Goal: Task Accomplishment & Management: Use online tool/utility

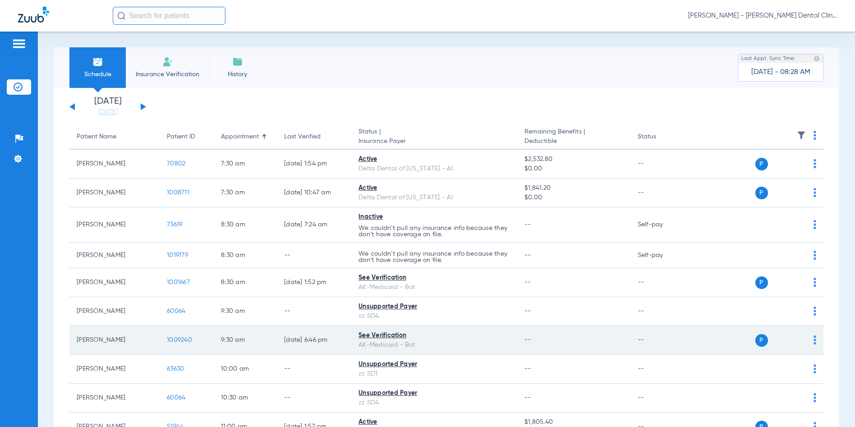
scroll to position [45, 0]
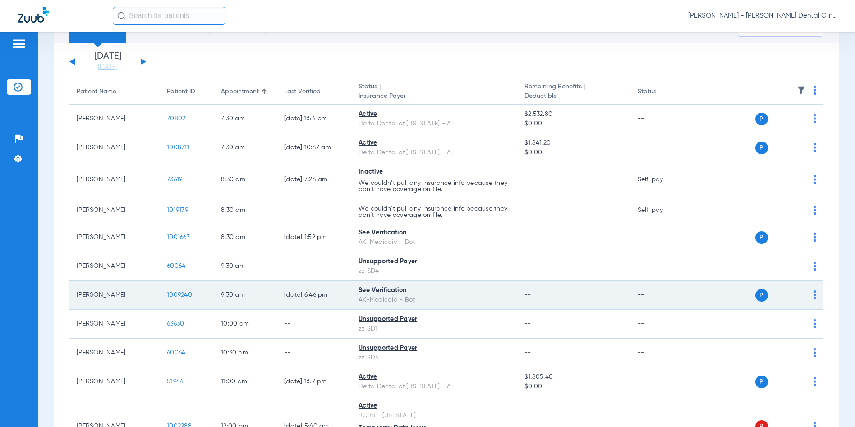
click at [178, 296] on span "1009240" at bounding box center [179, 295] width 25 height 6
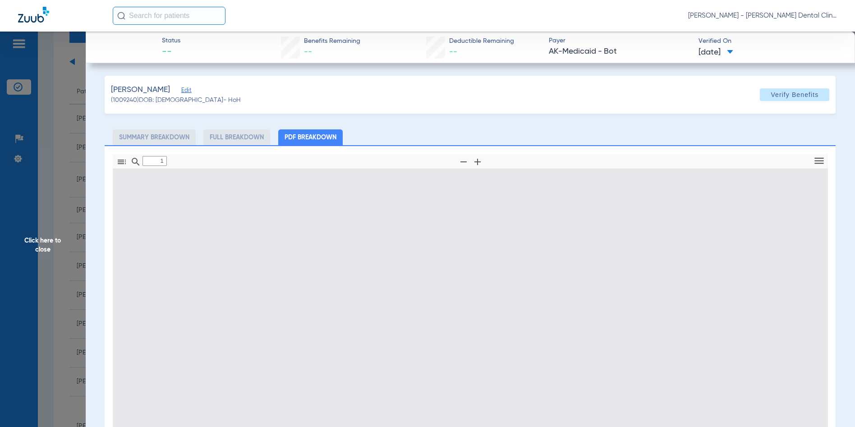
type input "0"
select select "page-width"
type input "1"
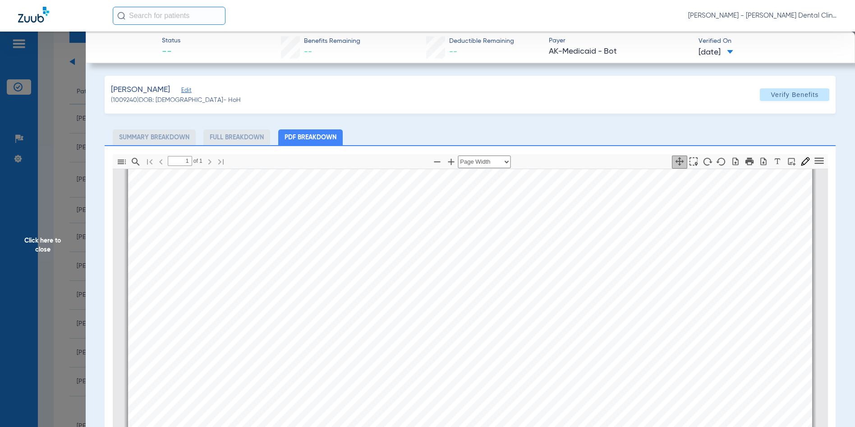
scroll to position [95, 0]
click at [42, 245] on span "Click here to close" at bounding box center [43, 245] width 86 height 427
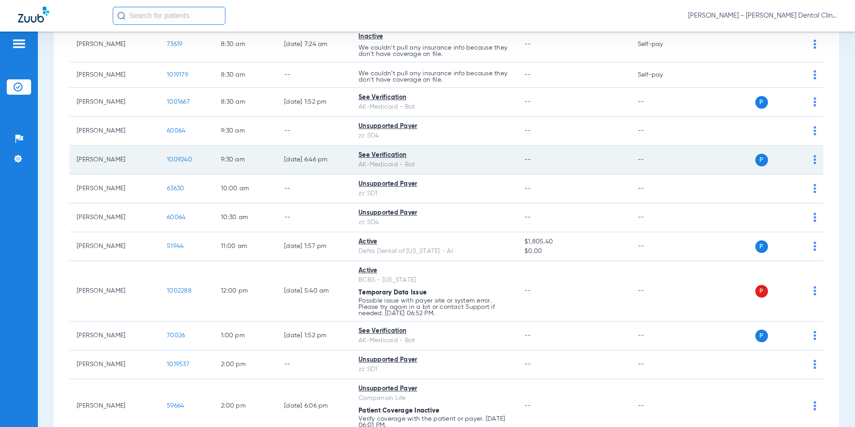
scroll to position [271, 0]
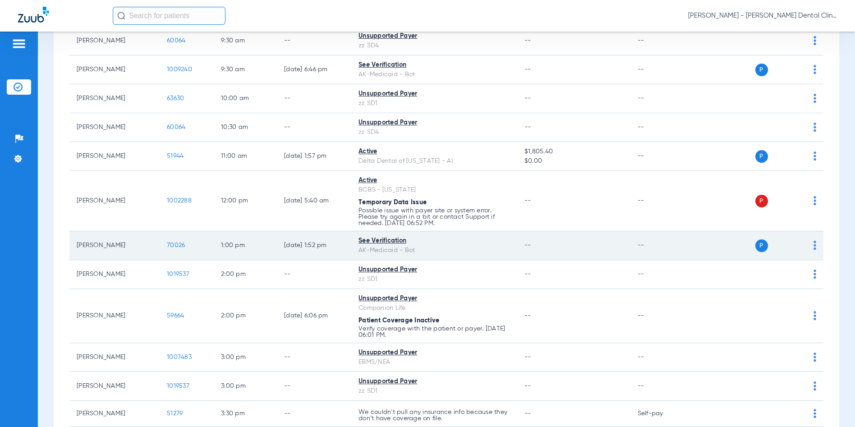
click at [176, 245] on span "70026" at bounding box center [176, 245] width 18 height 6
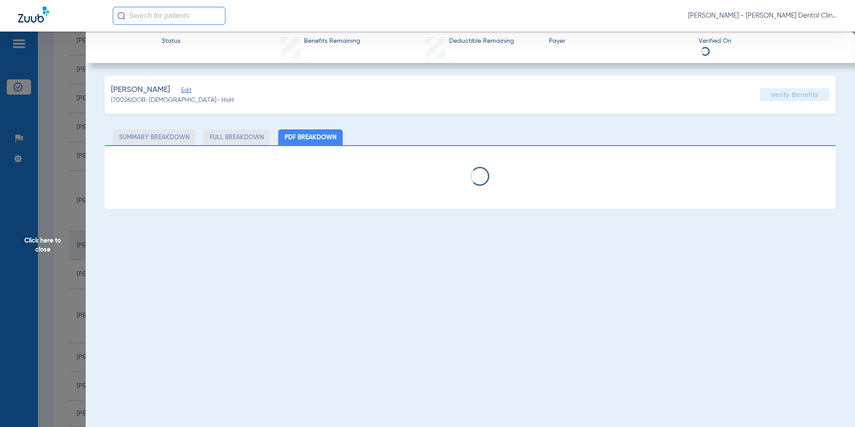
select select "page-width"
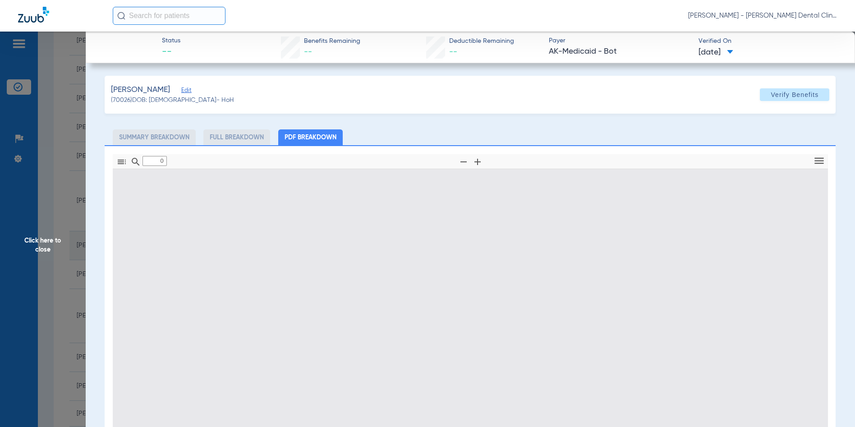
type input "1"
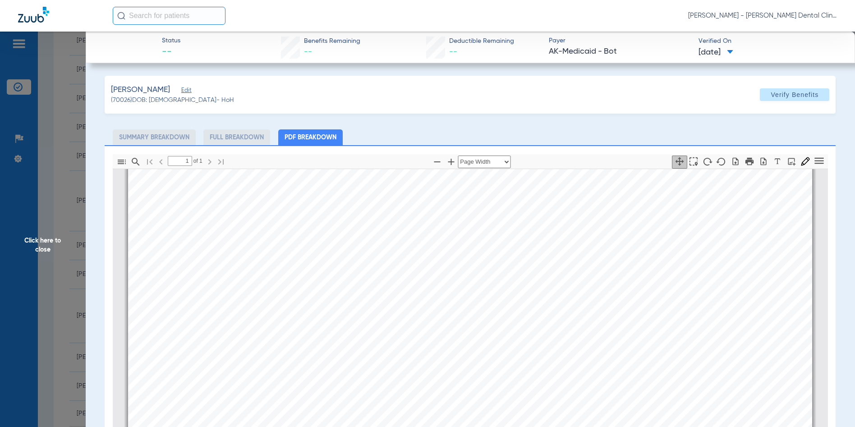
scroll to position [0, 0]
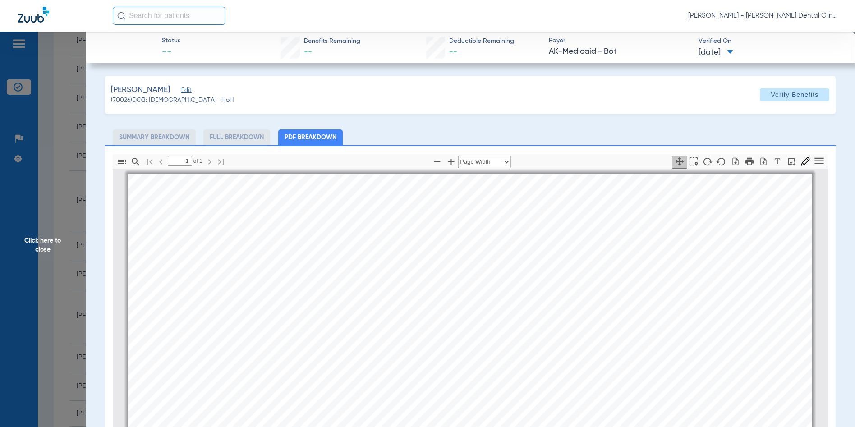
click at [40, 245] on span "Click here to close" at bounding box center [43, 245] width 86 height 427
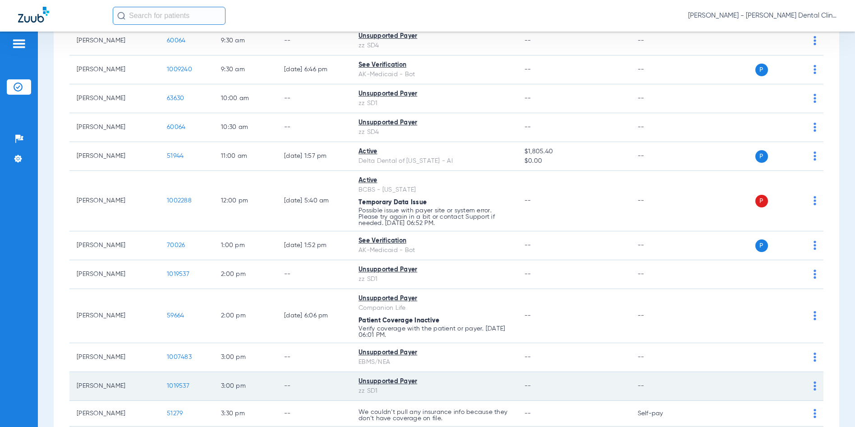
scroll to position [361, 0]
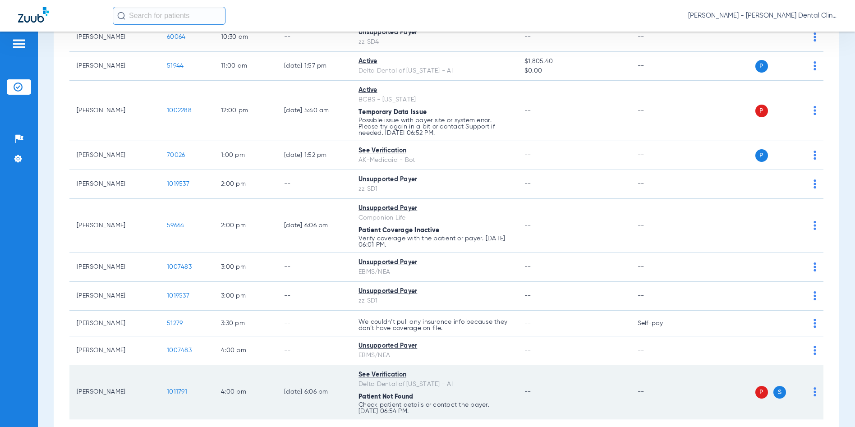
click at [177, 389] on span "1011791" at bounding box center [177, 392] width 20 height 6
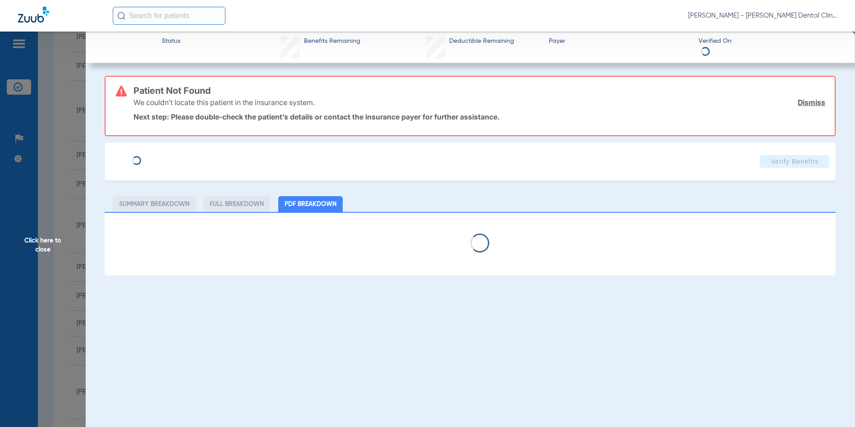
select select "page-width"
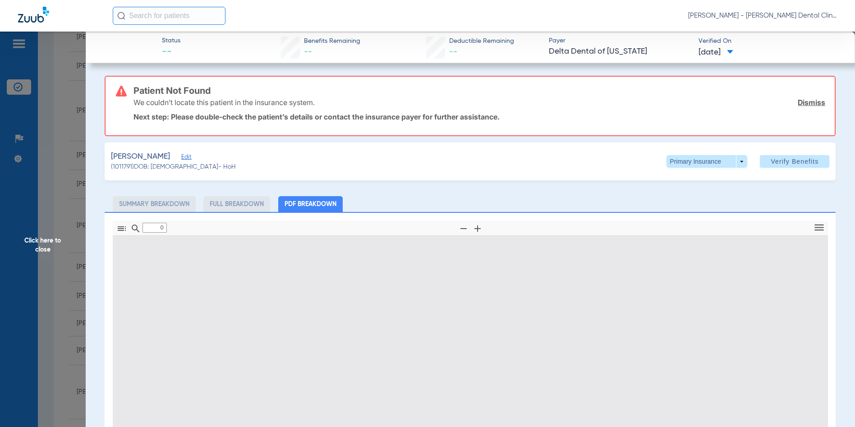
type input "1"
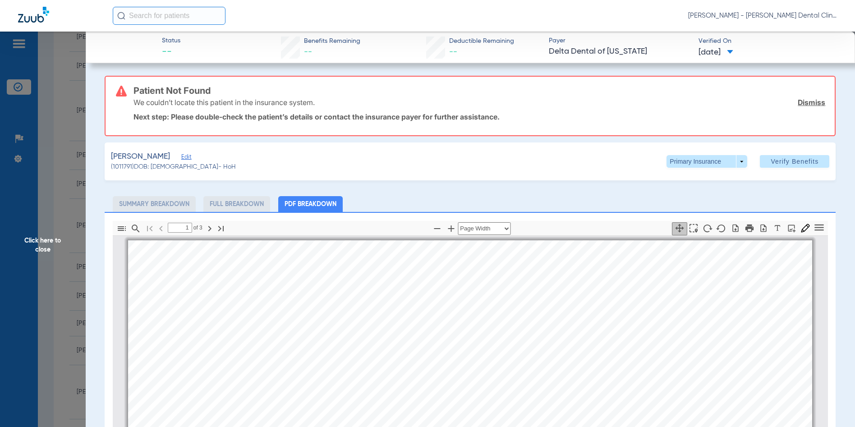
scroll to position [5, 0]
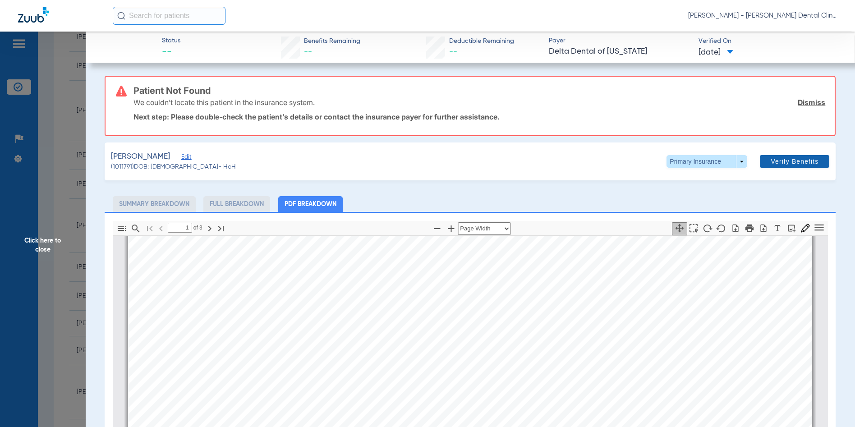
click at [797, 159] on span "Verify Benefits" at bounding box center [795, 161] width 48 height 7
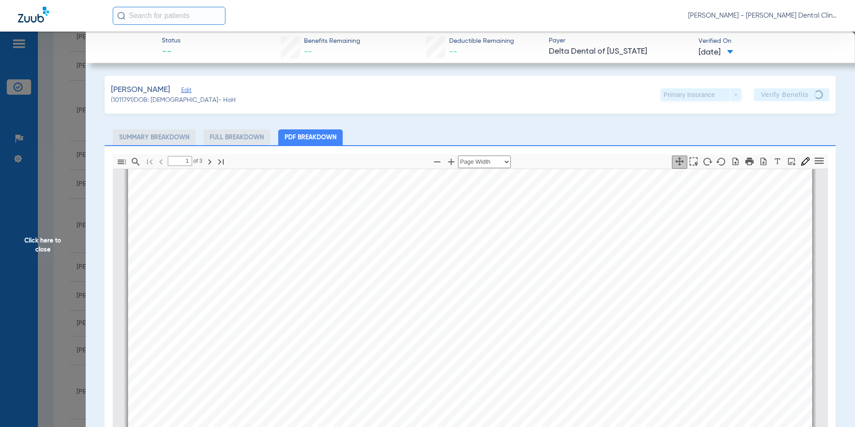
click at [730, 95] on div "Primary Insurance arrow_drop_down" at bounding box center [701, 94] width 81 height 13
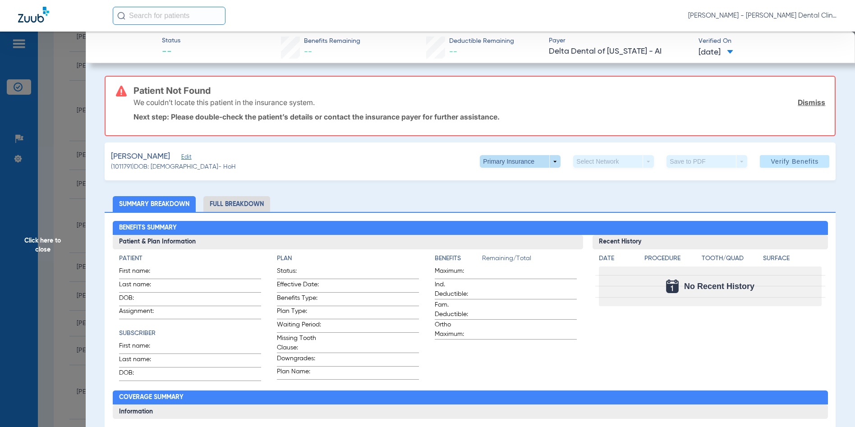
click at [549, 161] on span at bounding box center [520, 161] width 81 height 13
click at [515, 194] on span "Secondary Insurance" at bounding box center [511, 197] width 60 height 6
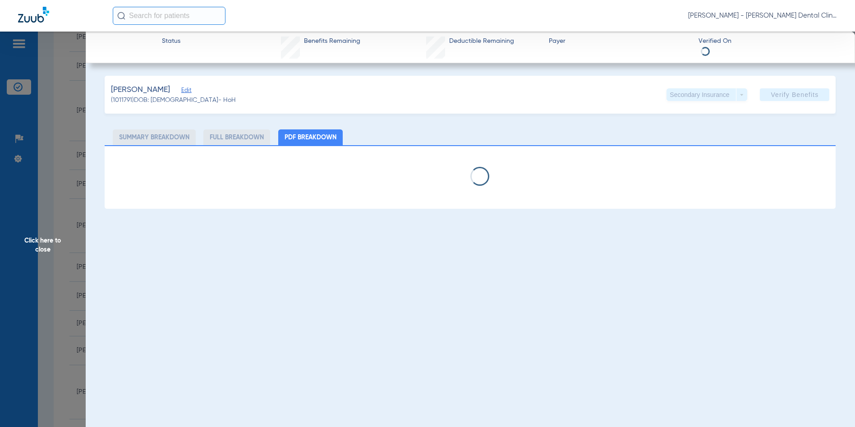
select select "page-width"
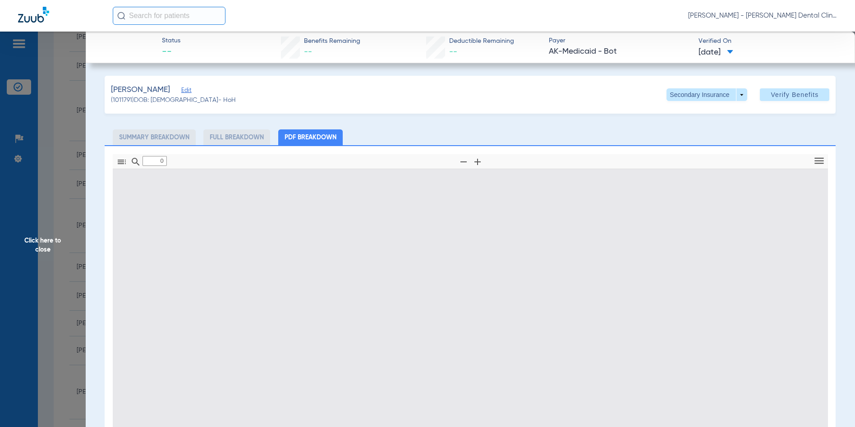
type input "1"
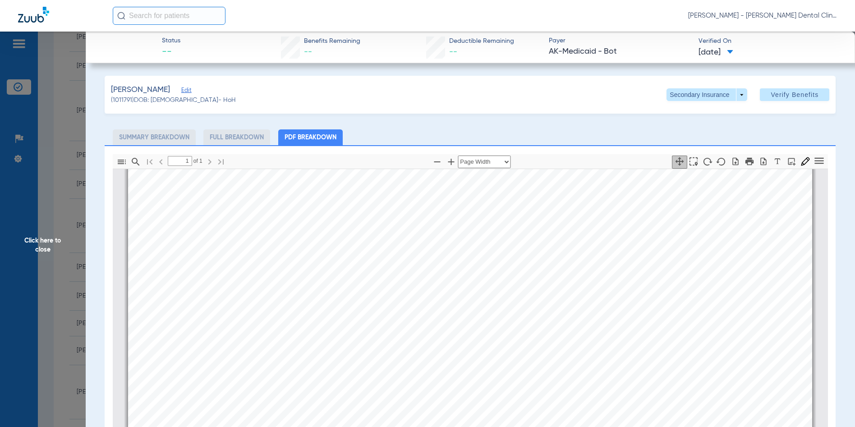
scroll to position [247, 0]
click at [33, 245] on span "Click here to close" at bounding box center [43, 245] width 86 height 427
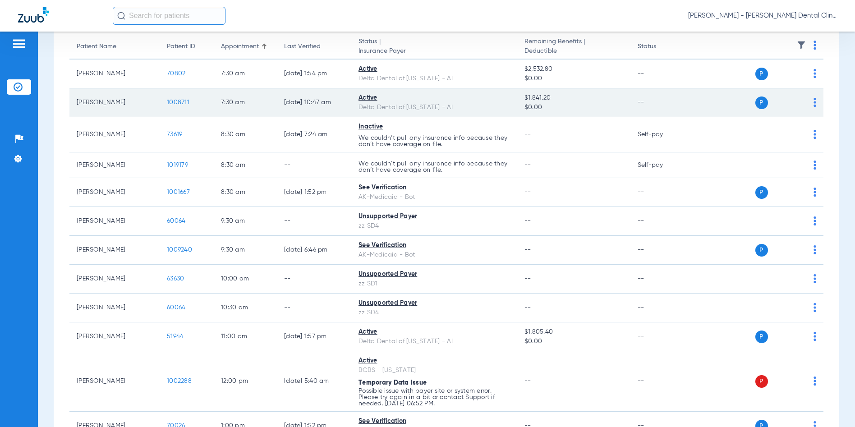
scroll to position [45, 0]
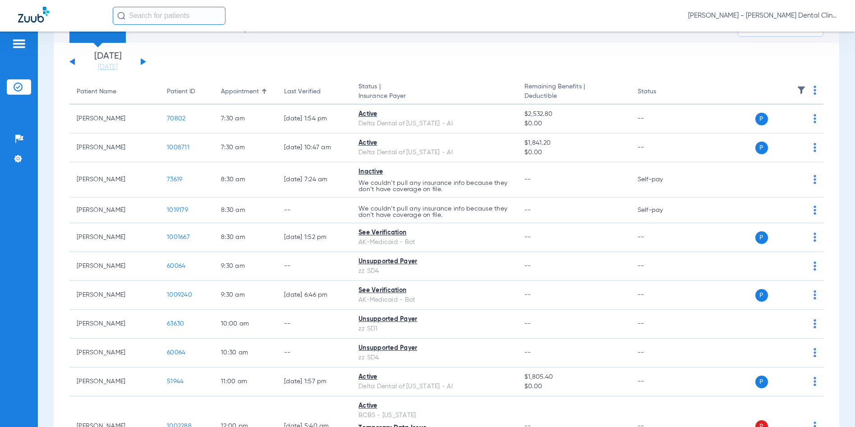
click at [144, 60] on div "[DATE] [DATE] [DATE] [DATE] [DATE] [DATE] [DATE] [DATE] [DATE] [DATE] [DATE] [D…" at bounding box center [107, 62] width 77 height 20
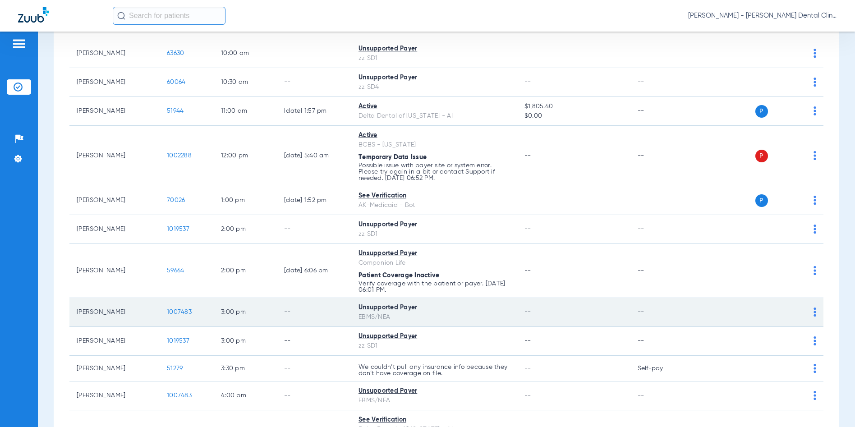
scroll to position [0, 0]
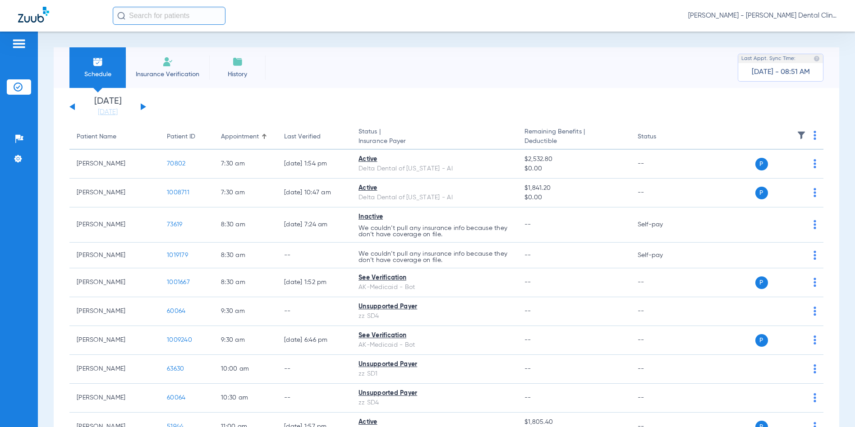
click at [143, 107] on button at bounding box center [143, 106] width 5 height 7
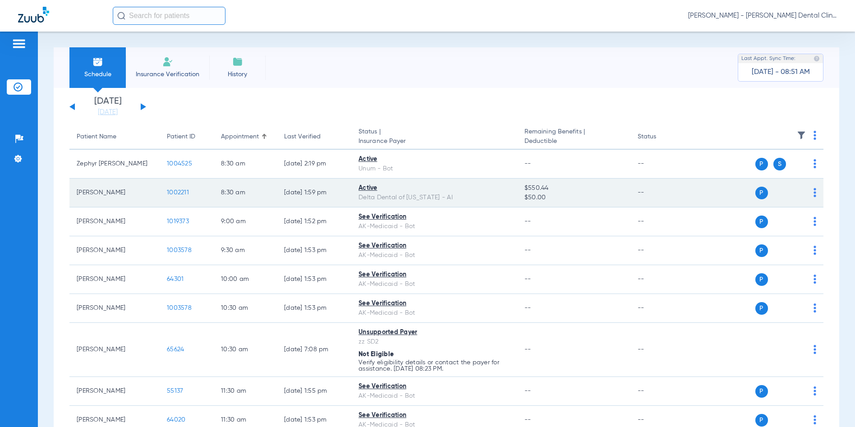
click at [180, 200] on td "1002211" at bounding box center [187, 193] width 54 height 29
click at [180, 195] on span "1002211" at bounding box center [178, 192] width 22 height 6
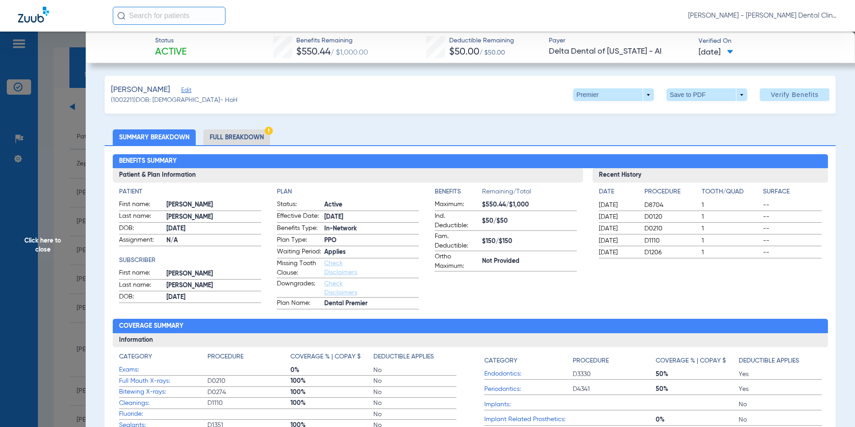
click at [38, 240] on span "Click here to close" at bounding box center [43, 245] width 86 height 427
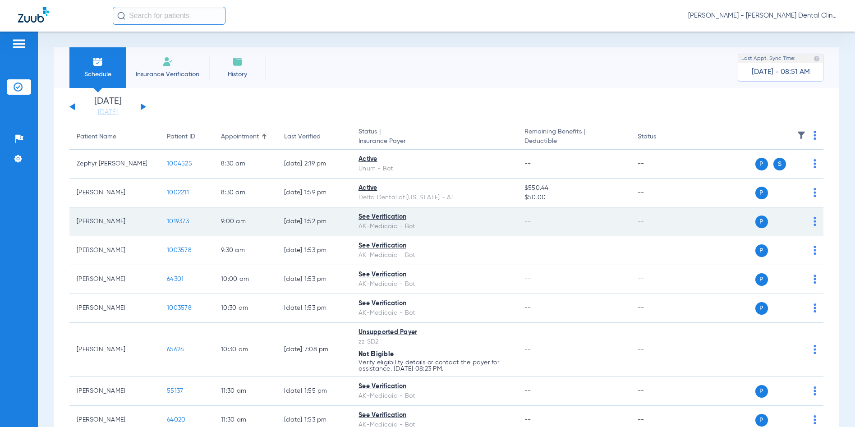
click at [185, 224] on span "1019373" at bounding box center [178, 221] width 22 height 6
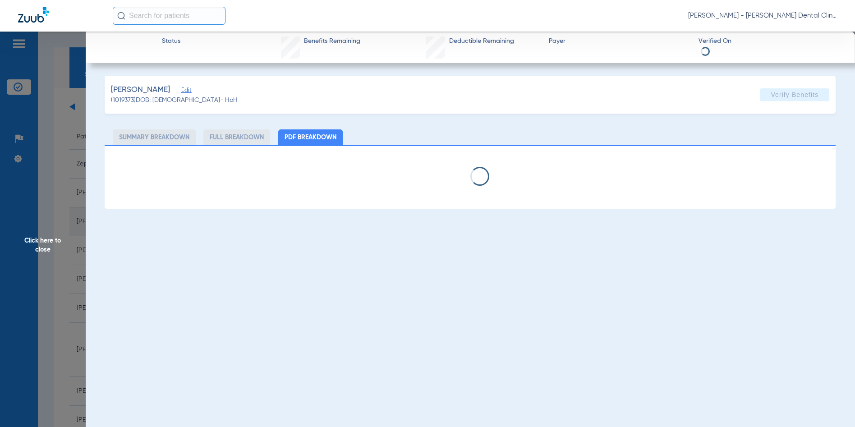
select select "page-width"
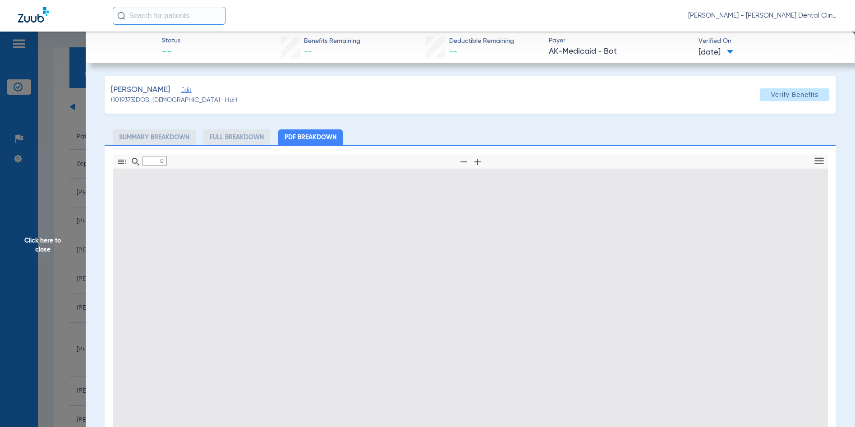
type input "1"
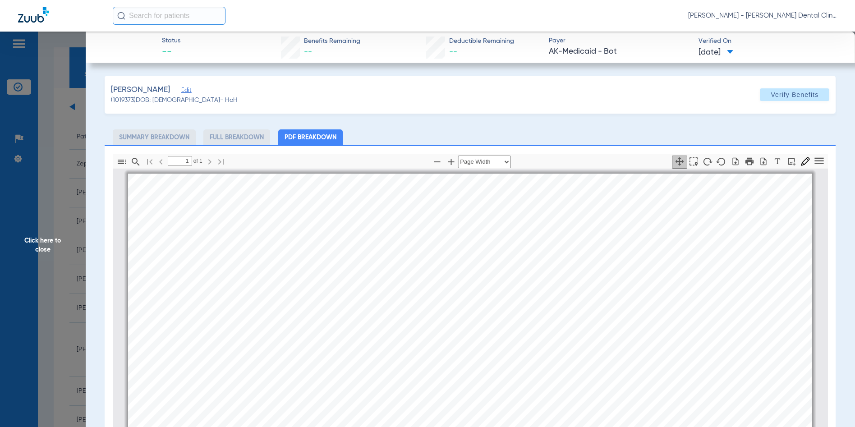
scroll to position [5, 0]
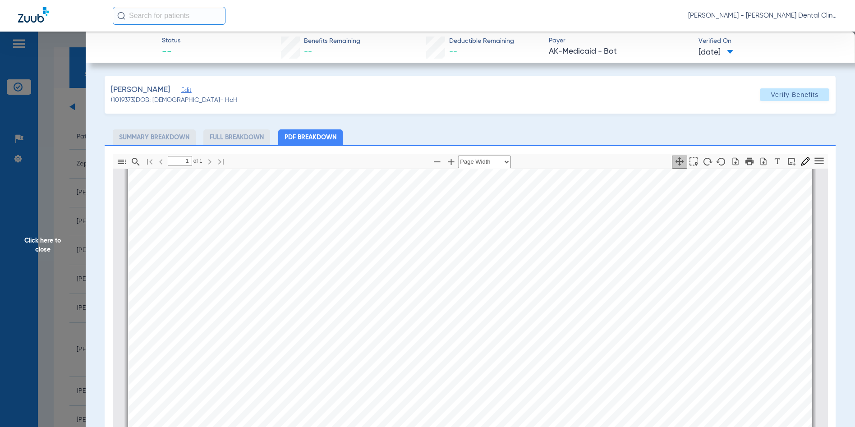
click at [42, 243] on span "Click here to close" at bounding box center [43, 245] width 86 height 427
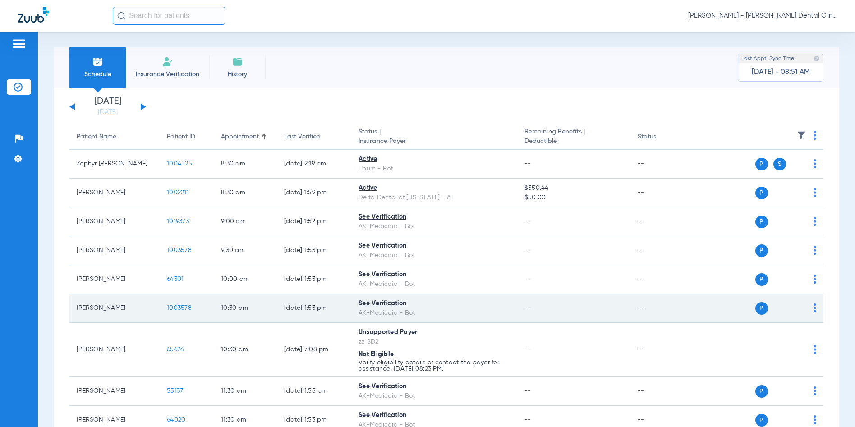
click at [188, 308] on span "1003578" at bounding box center [179, 308] width 25 height 6
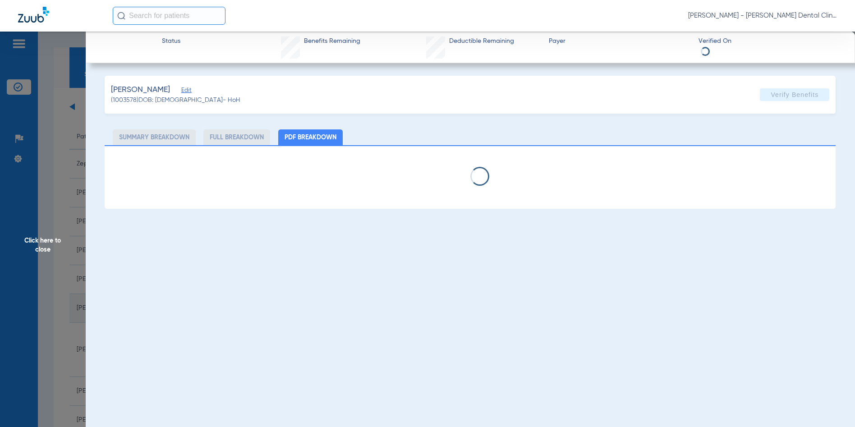
select select "page-width"
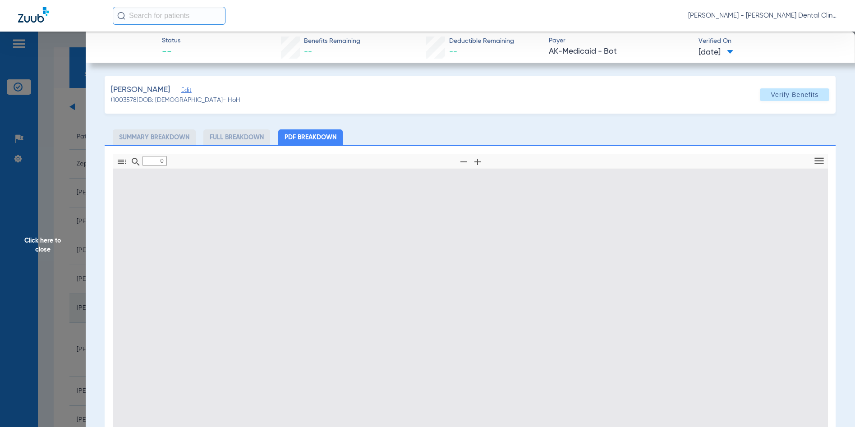
type input "1"
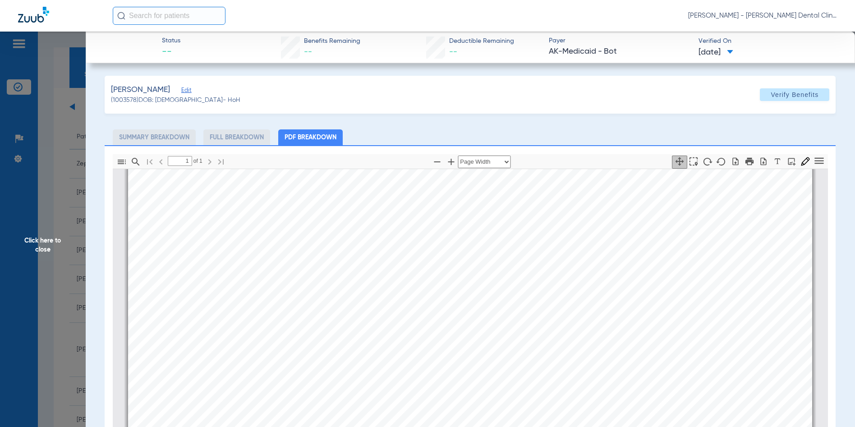
scroll to position [185, 0]
click at [37, 239] on span "Click here to close" at bounding box center [43, 245] width 86 height 427
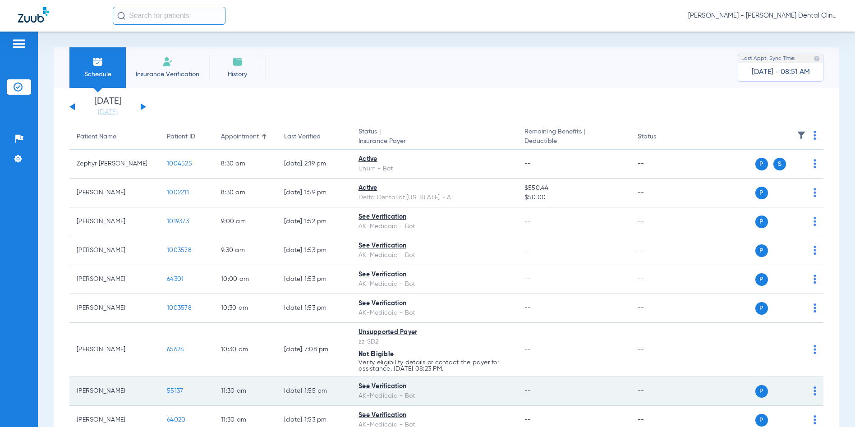
click at [177, 390] on span "55137" at bounding box center [175, 391] width 16 height 6
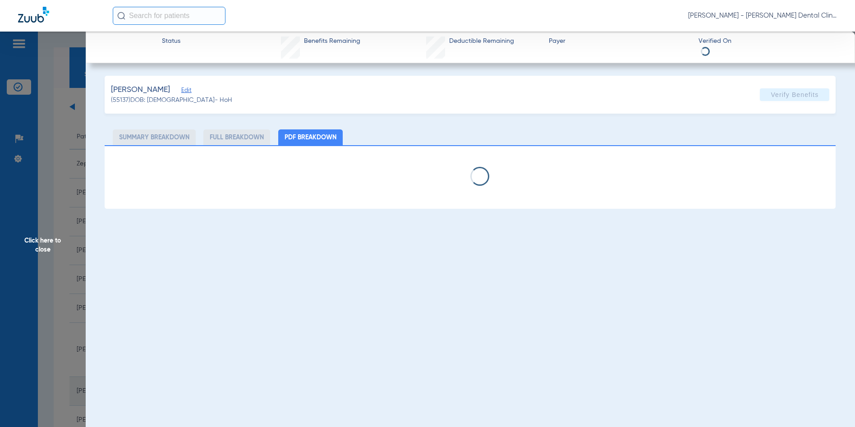
select select "page-width"
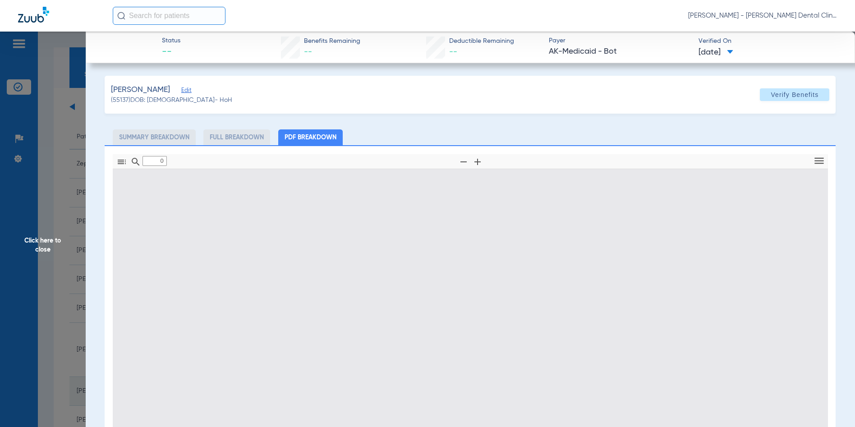
type input "1"
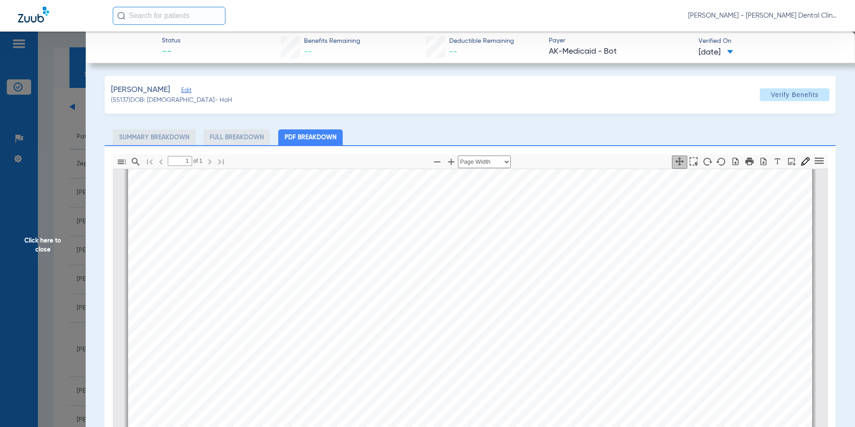
scroll to position [501, 0]
click at [42, 249] on span "Click here to close" at bounding box center [43, 245] width 86 height 427
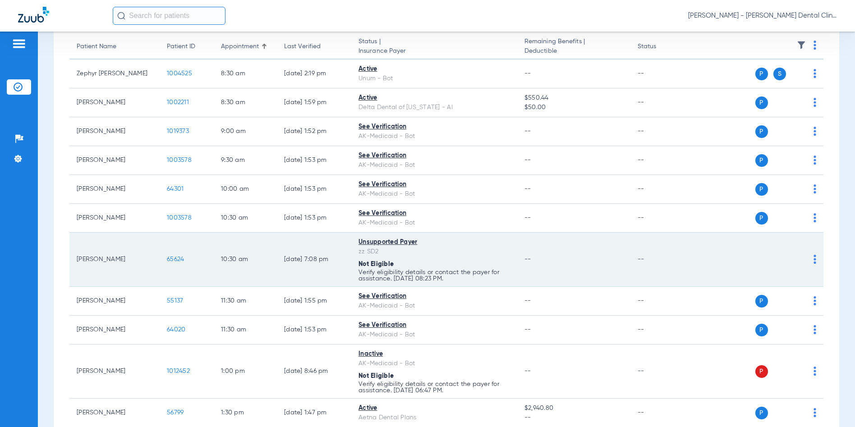
scroll to position [135, 0]
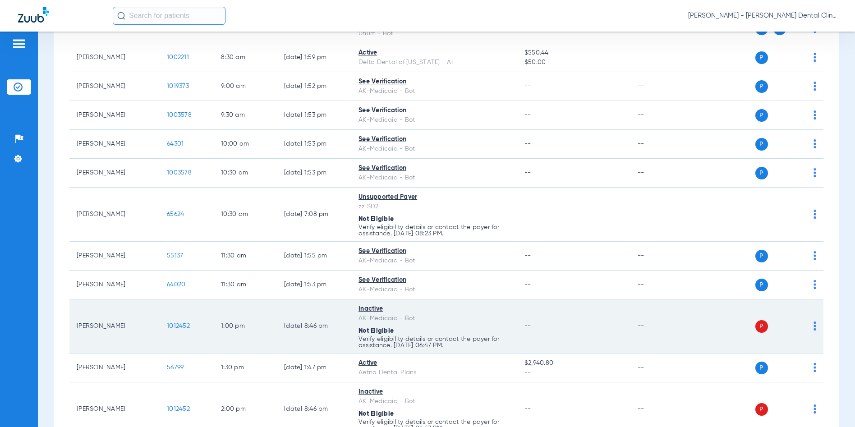
click at [182, 326] on span "1012452" at bounding box center [178, 326] width 23 height 6
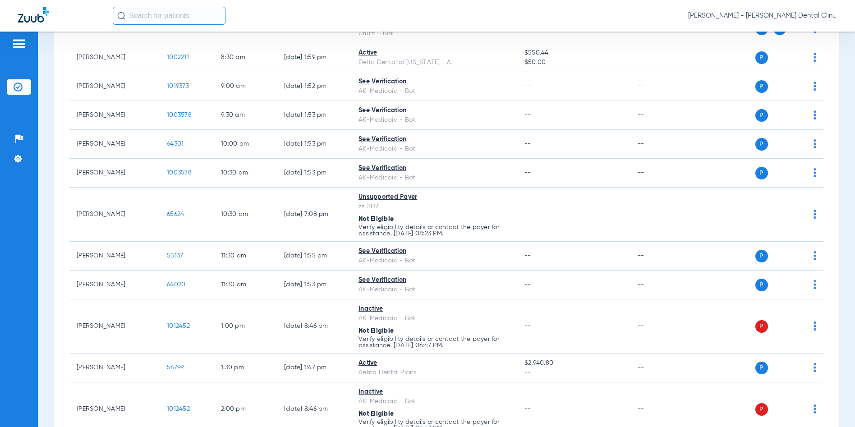
scroll to position [344, 0]
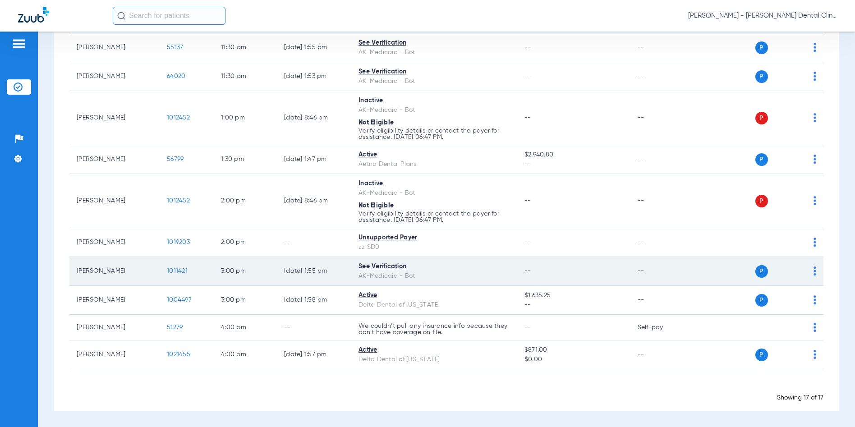
click at [178, 270] on span "1011421" at bounding box center [177, 271] width 21 height 6
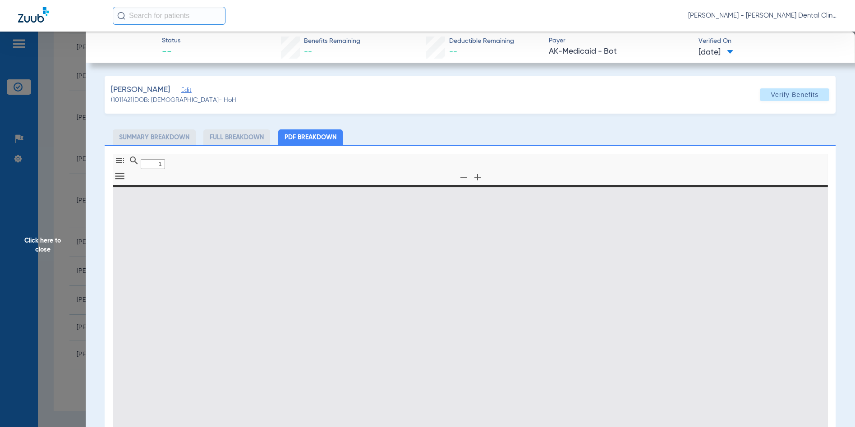
type input "0"
select select "page-width"
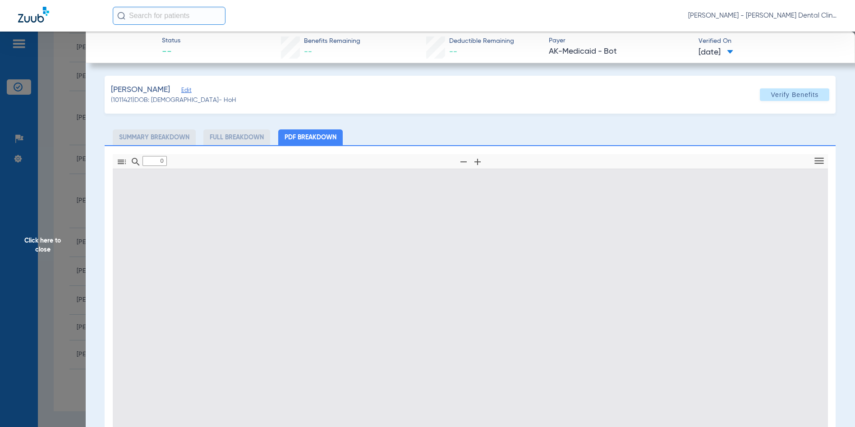
type input "1"
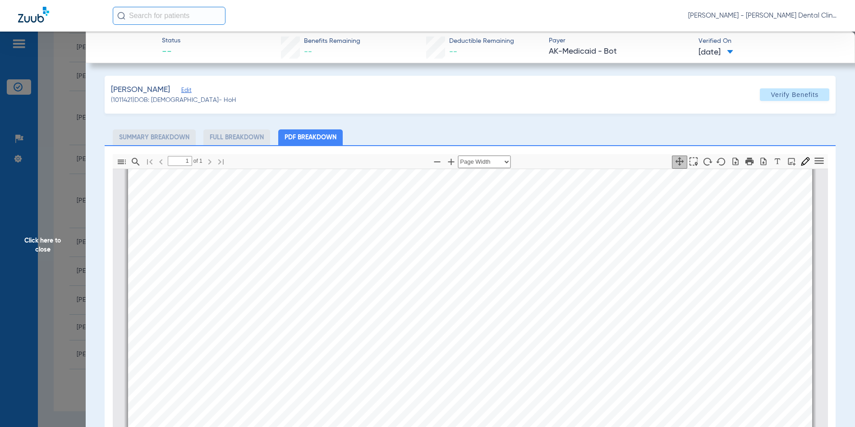
scroll to position [456, 0]
click at [42, 244] on span "Click here to close" at bounding box center [43, 245] width 86 height 427
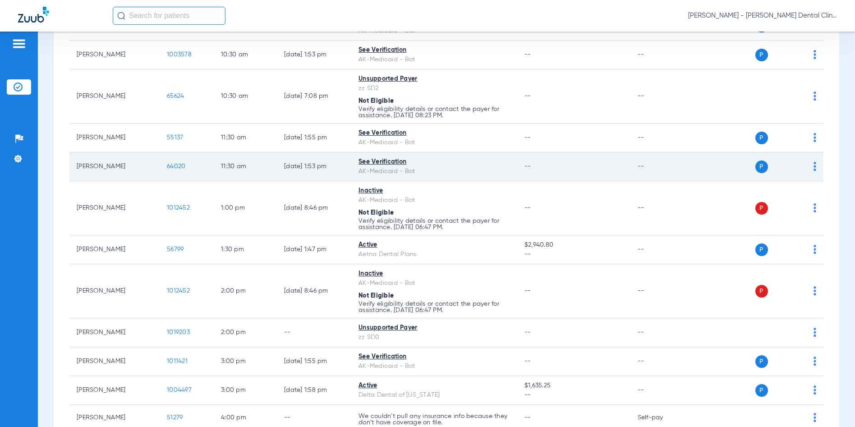
scroll to position [118, 0]
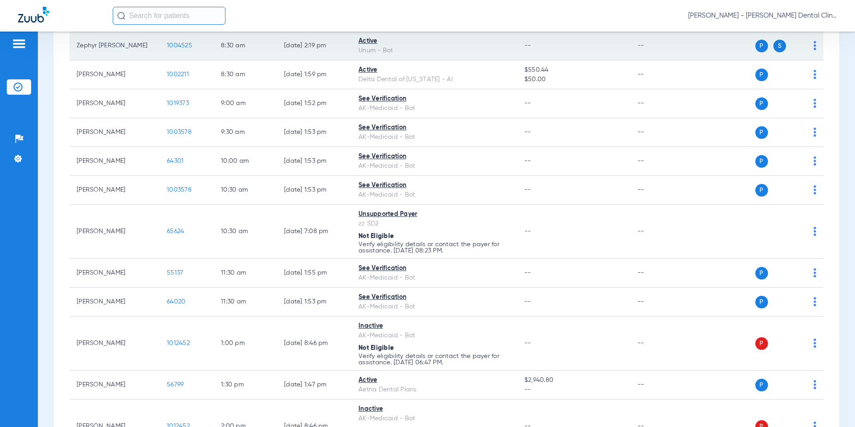
click at [187, 46] on span "1004525" at bounding box center [179, 45] width 25 height 6
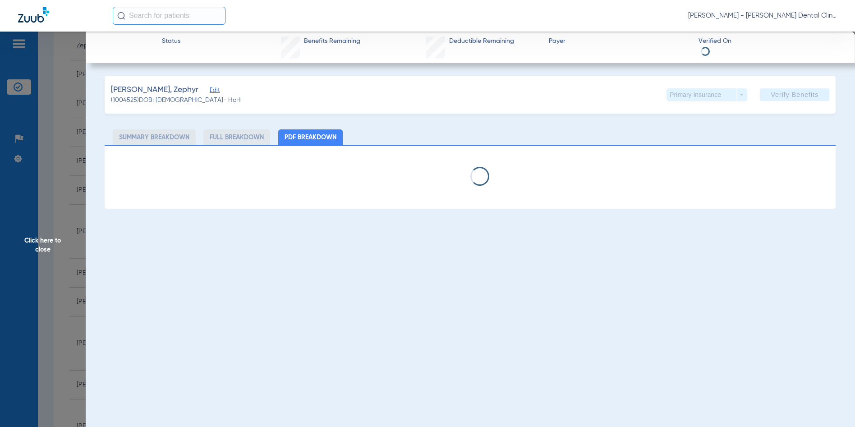
select select "page-width"
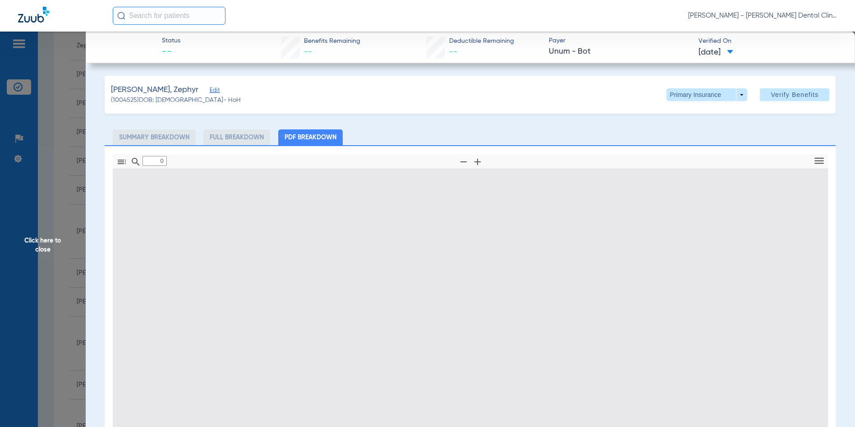
type input "1"
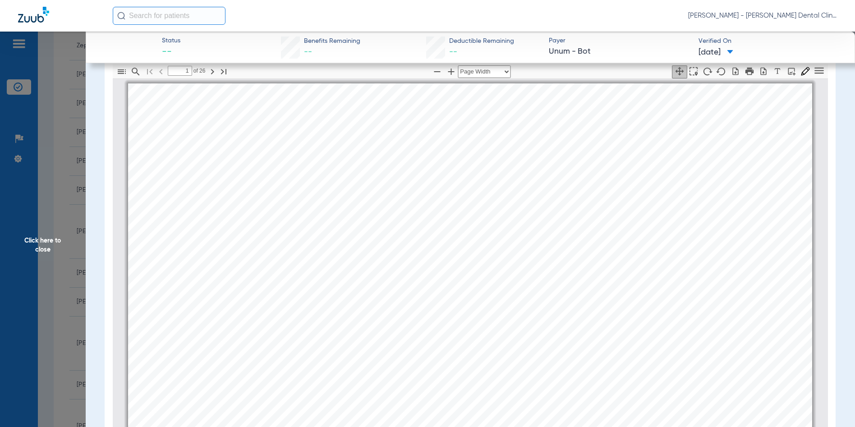
scroll to position [0, 0]
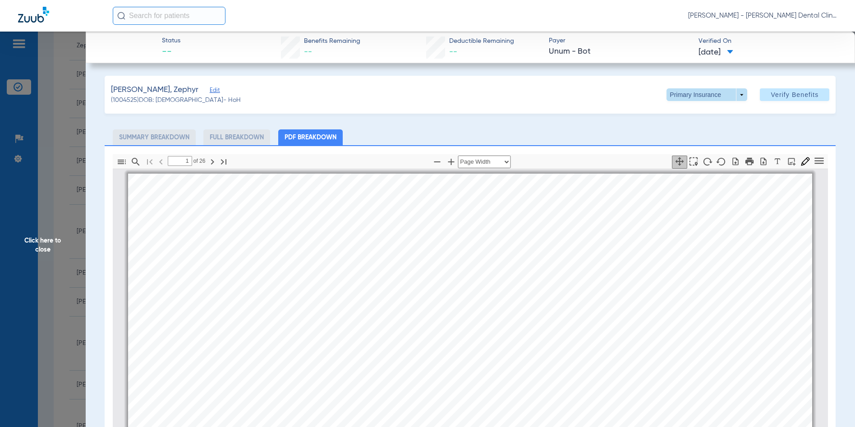
click at [732, 94] on span at bounding box center [707, 94] width 81 height 13
click at [690, 128] on span "Secondary Insurance" at bounding box center [698, 131] width 60 height 6
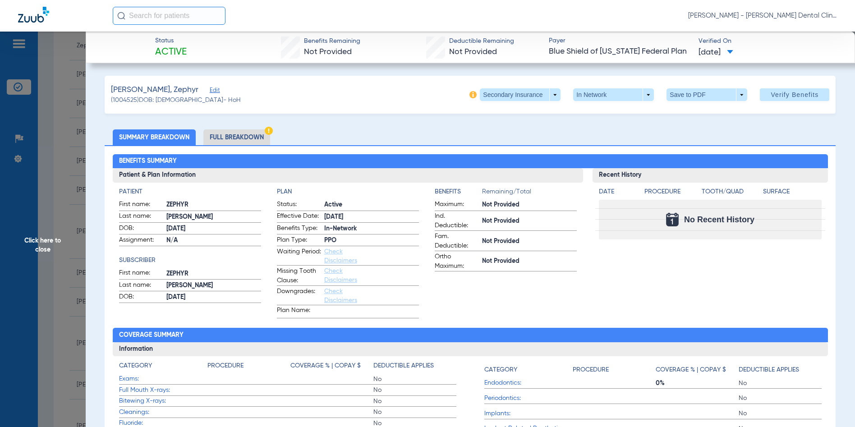
drag, startPoint x: 47, startPoint y: 242, endPoint x: 48, endPoint y: 237, distance: 5.5
click at [47, 242] on span "Click here to close" at bounding box center [43, 245] width 86 height 427
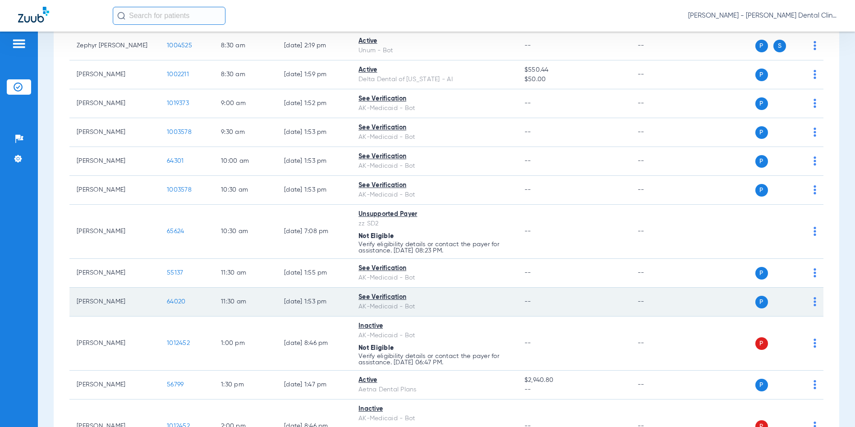
click at [181, 303] on span "64020" at bounding box center [176, 302] width 18 height 6
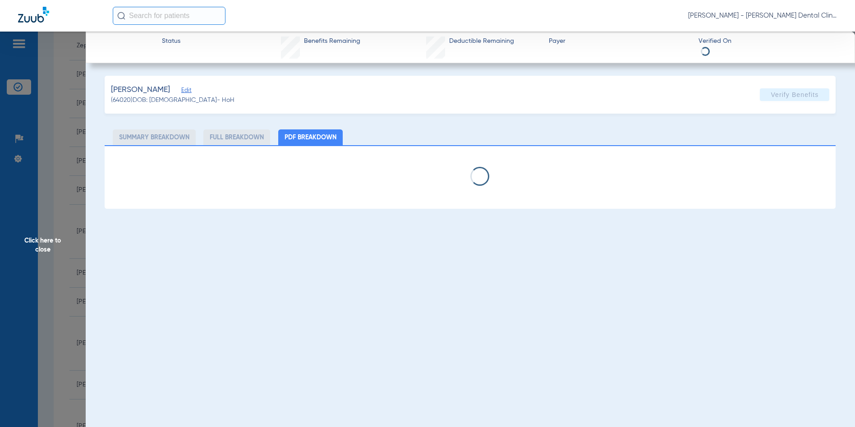
select select "page-width"
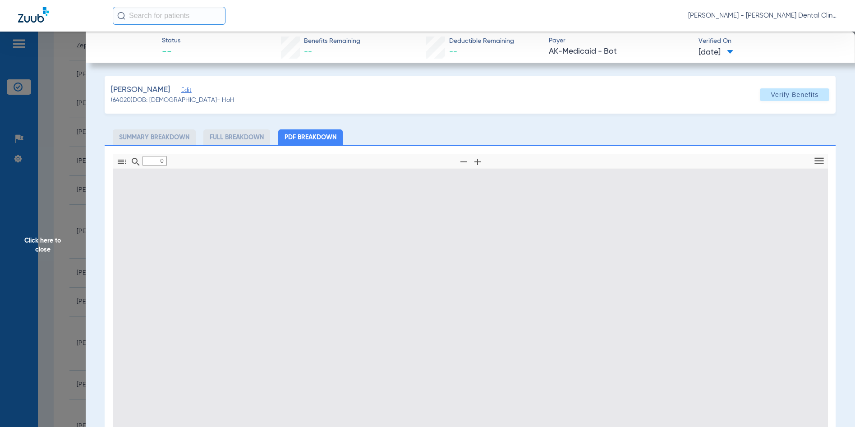
type input "1"
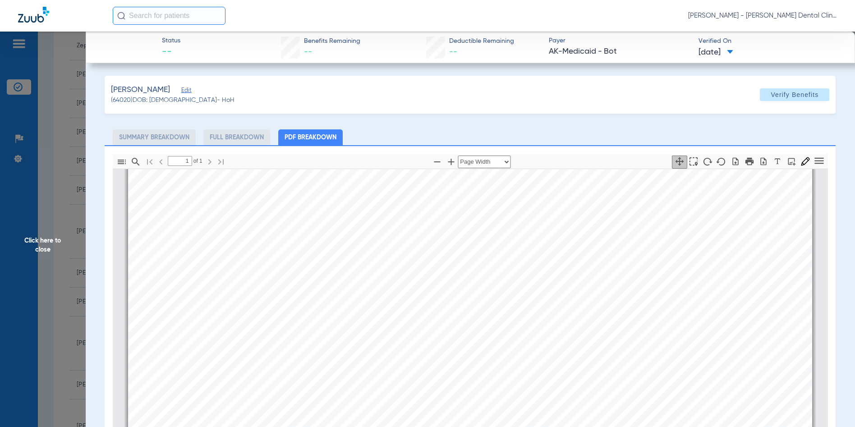
scroll to position [140, 0]
click at [39, 245] on span "Click here to close" at bounding box center [43, 245] width 86 height 427
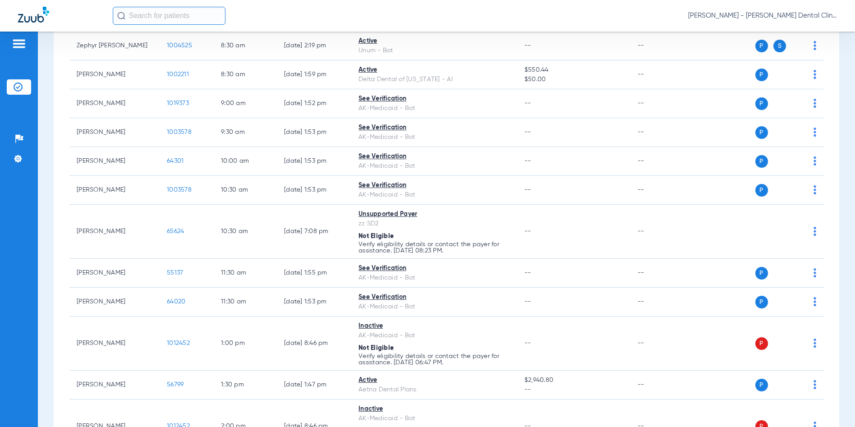
click at [789, 15] on span "[PERSON_NAME] - [PERSON_NAME] Dental Clinic | SEARHC" at bounding box center [762, 15] width 149 height 9
click at [792, 29] on span "Account Selection" at bounding box center [803, 32] width 51 height 6
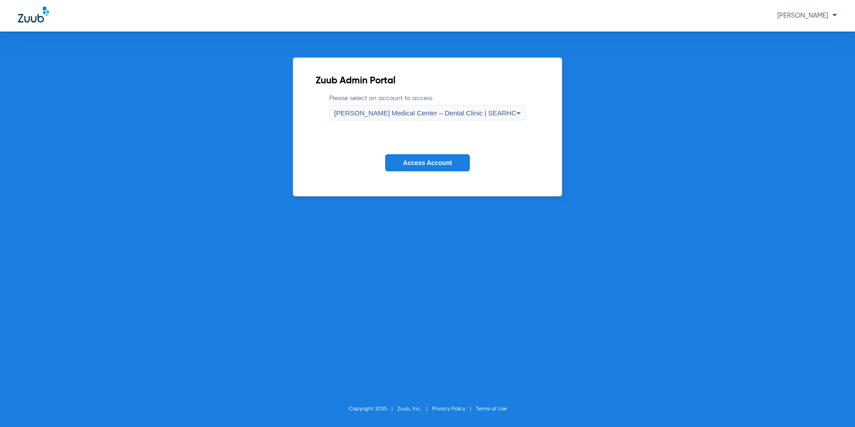
click at [478, 112] on span "Alicia Roberts Medical Center – Dental Clinic | SEARHC" at bounding box center [425, 113] width 182 height 8
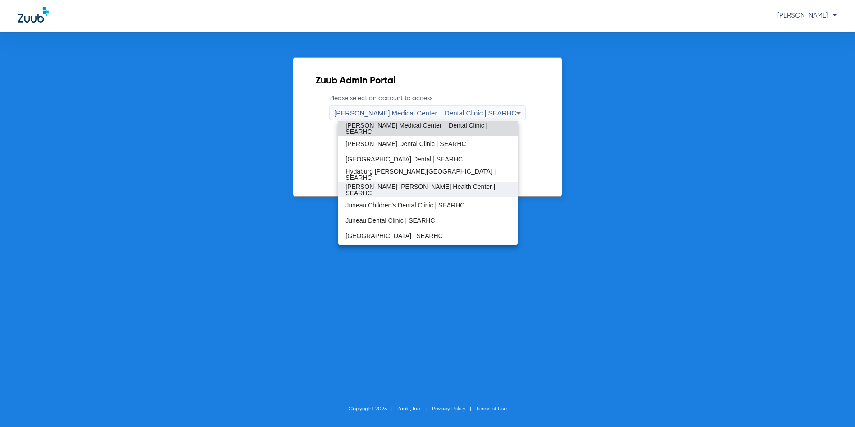
click at [423, 185] on mat-option "Jessie Norma Jim Health Center | SEARHC" at bounding box center [427, 189] width 179 height 15
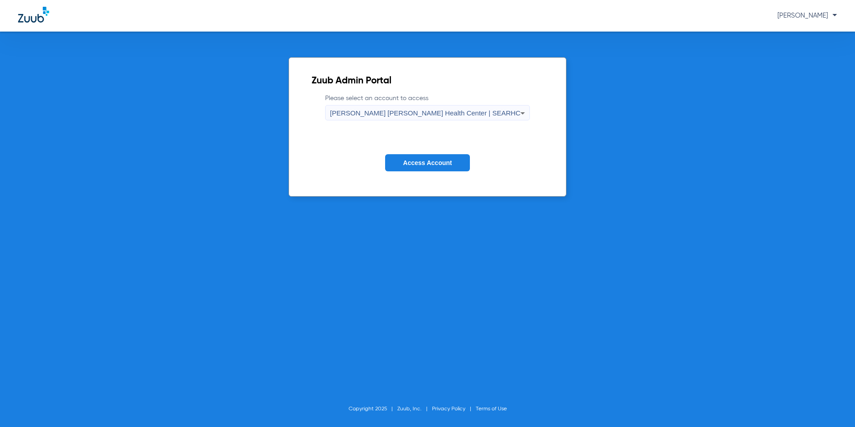
click at [419, 161] on span "Access Account" at bounding box center [427, 162] width 49 height 7
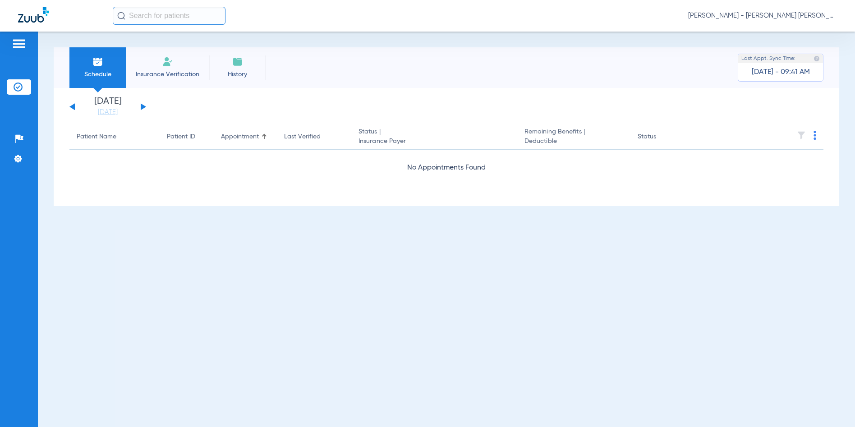
click at [142, 108] on button at bounding box center [143, 106] width 5 height 7
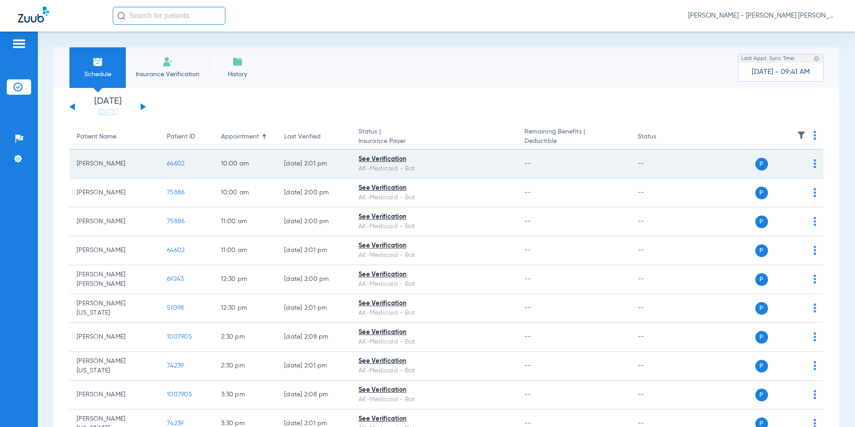
click at [180, 164] on span "64602" at bounding box center [176, 164] width 18 height 6
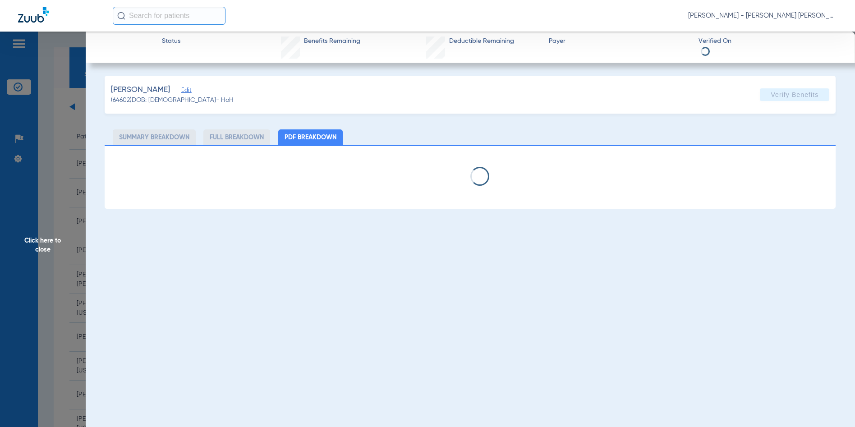
select select "page-width"
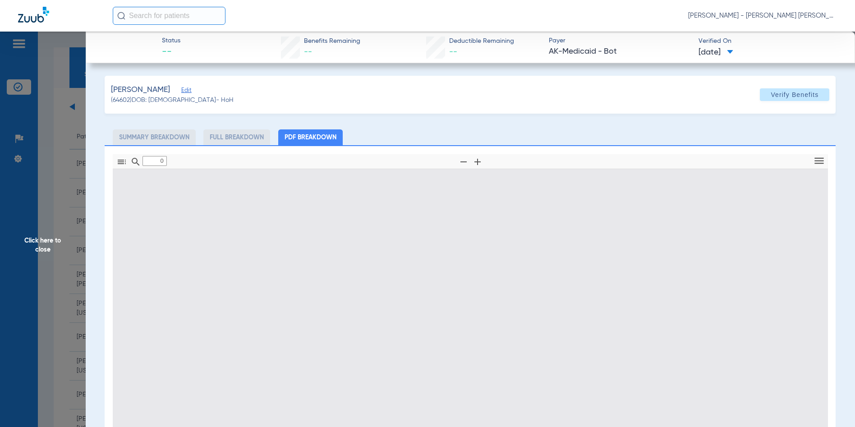
type input "1"
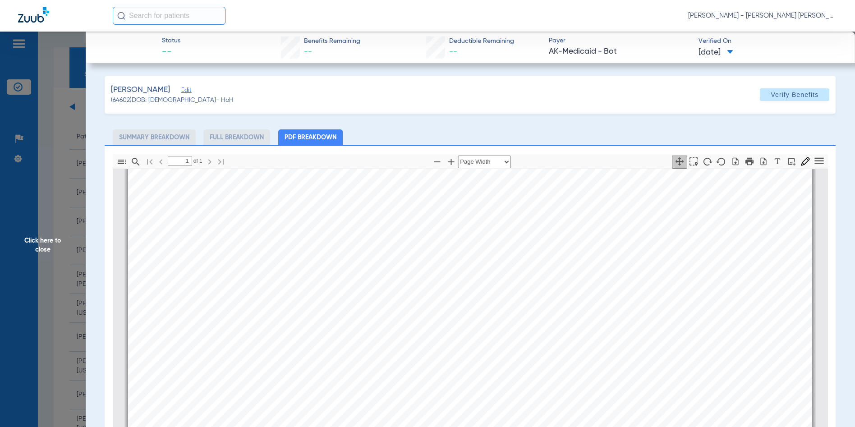
scroll to position [230, 0]
click at [48, 245] on span "Click here to close" at bounding box center [43, 245] width 86 height 427
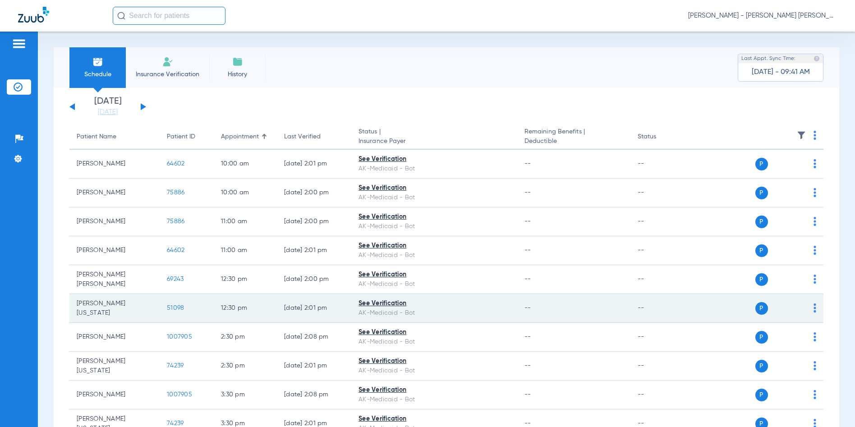
click at [177, 309] on span "51098" at bounding box center [175, 308] width 17 height 6
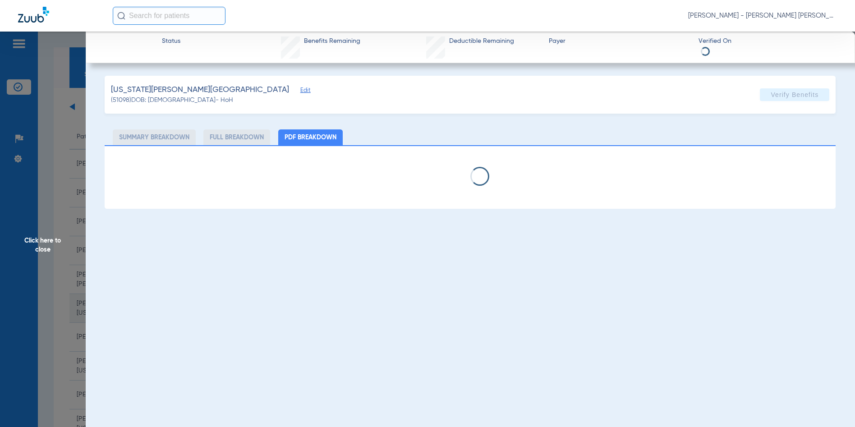
select select "page-width"
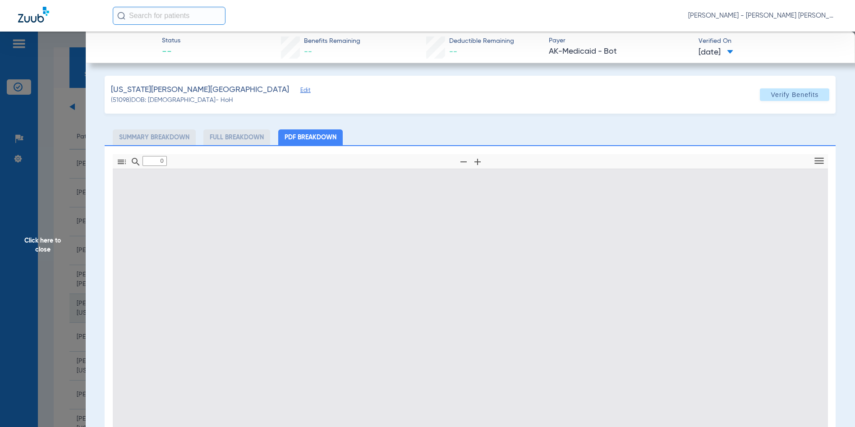
type input "1"
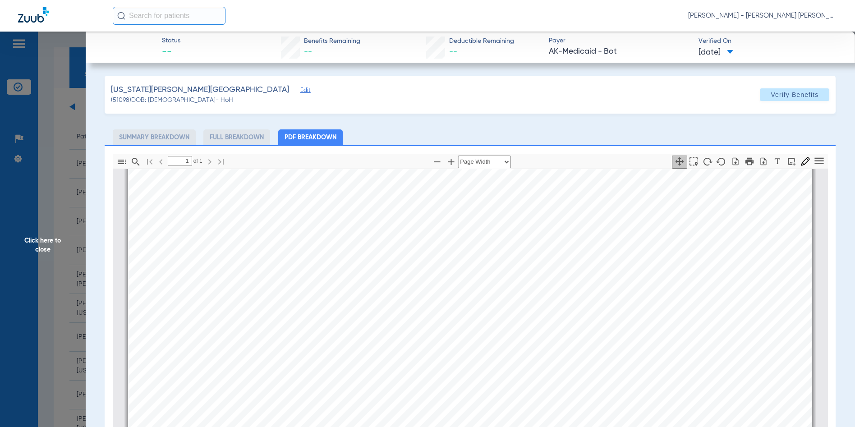
scroll to position [275, 0]
click at [42, 246] on span "Click here to close" at bounding box center [43, 245] width 86 height 427
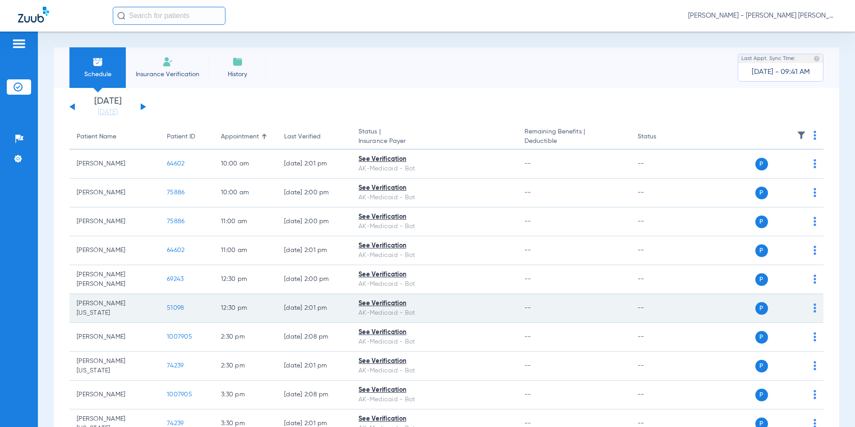
click at [176, 309] on span "51098" at bounding box center [175, 308] width 17 height 6
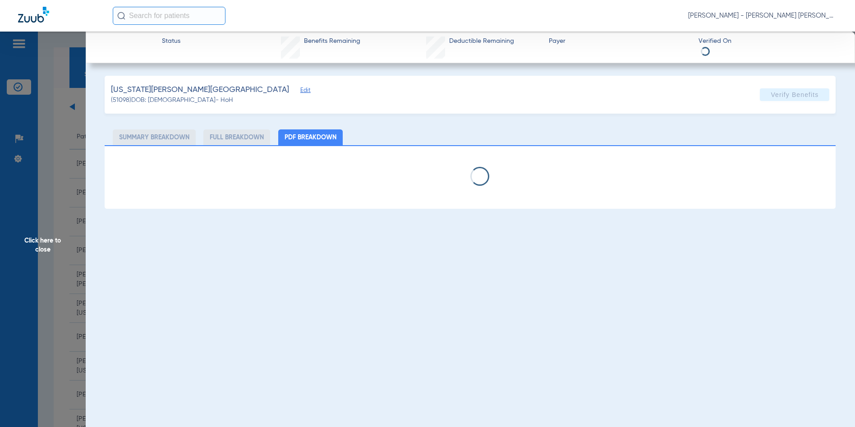
select select "page-width"
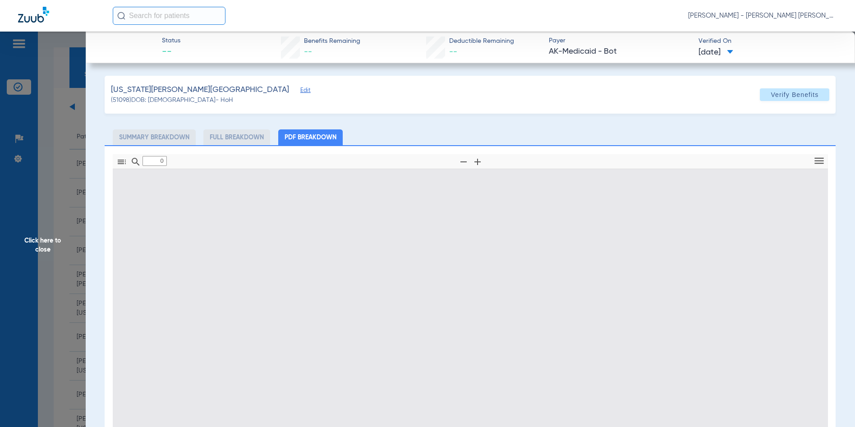
type input "1"
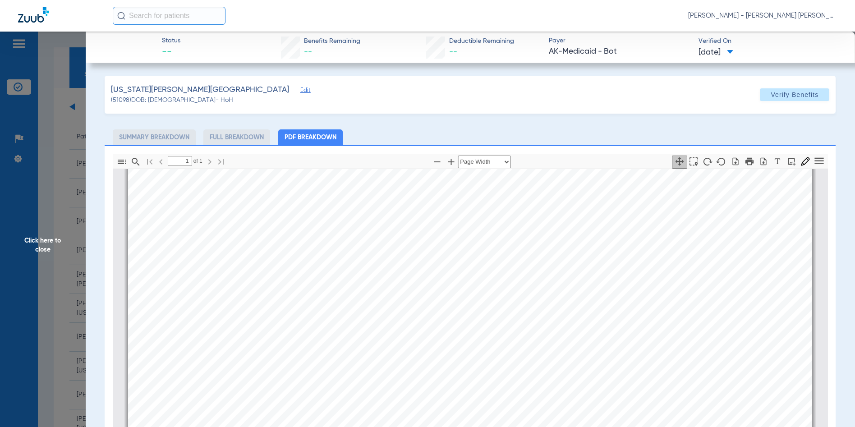
click at [38, 244] on span "Click here to close" at bounding box center [43, 245] width 86 height 427
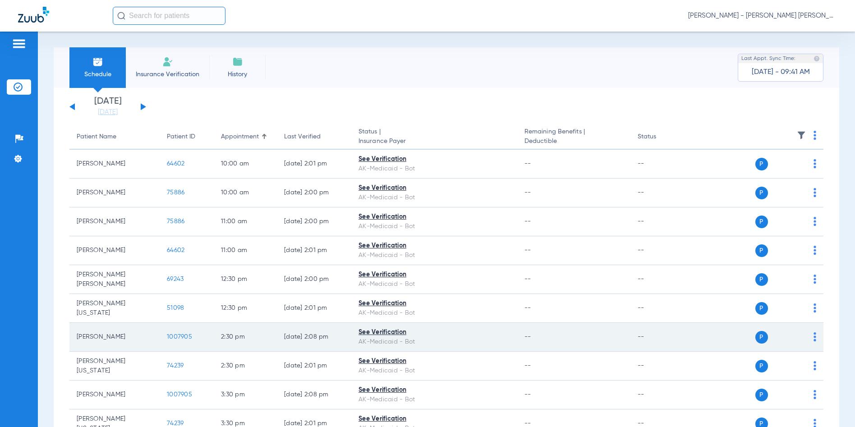
click at [175, 336] on span "1007905" at bounding box center [179, 337] width 25 height 6
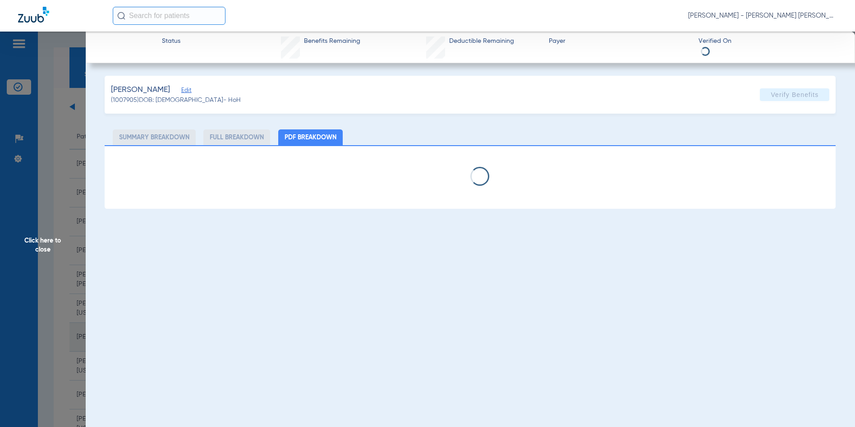
select select "page-width"
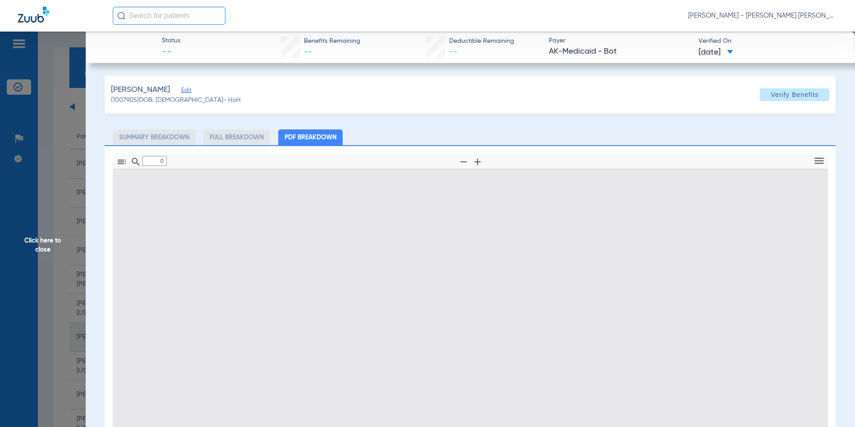
type input "1"
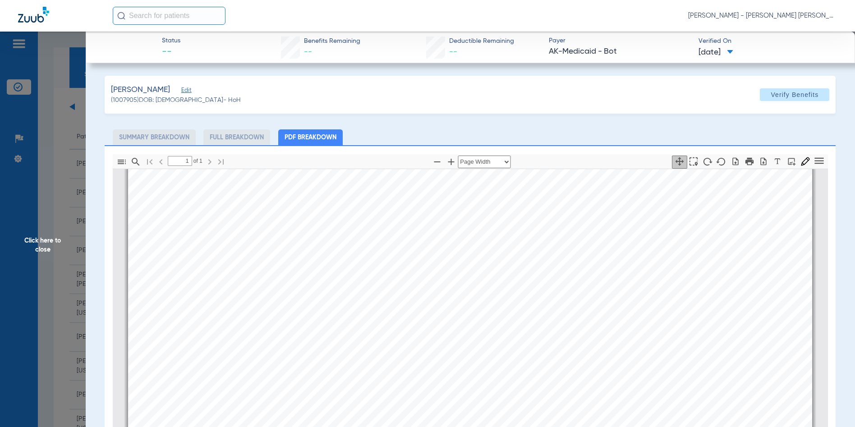
scroll to position [456, 0]
click at [45, 245] on span "Click here to close" at bounding box center [43, 245] width 86 height 427
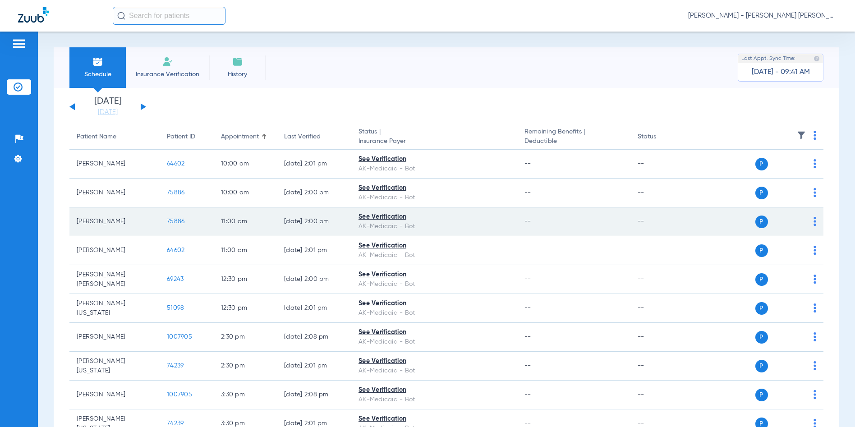
click at [173, 221] on span "75886" at bounding box center [176, 221] width 18 height 6
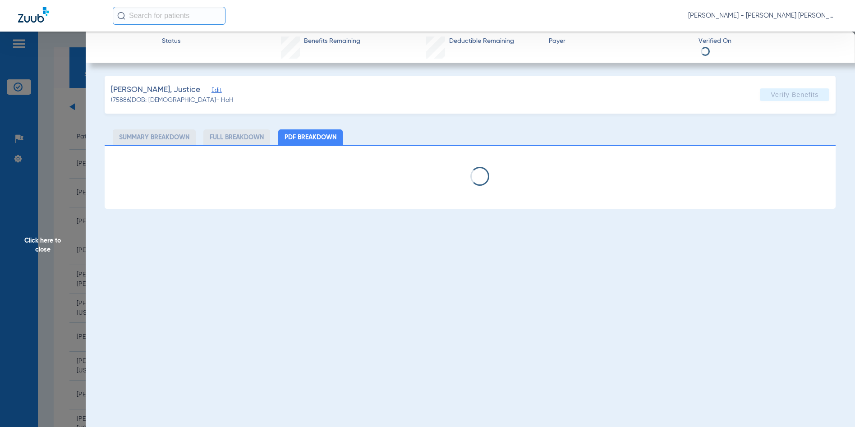
select select "page-width"
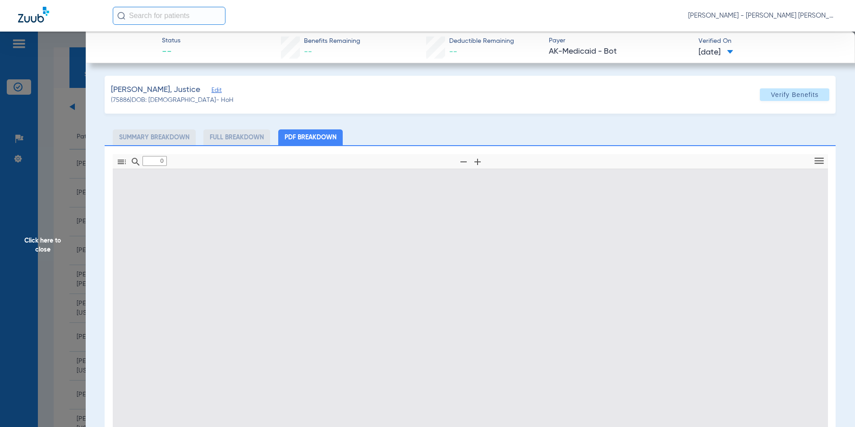
type input "1"
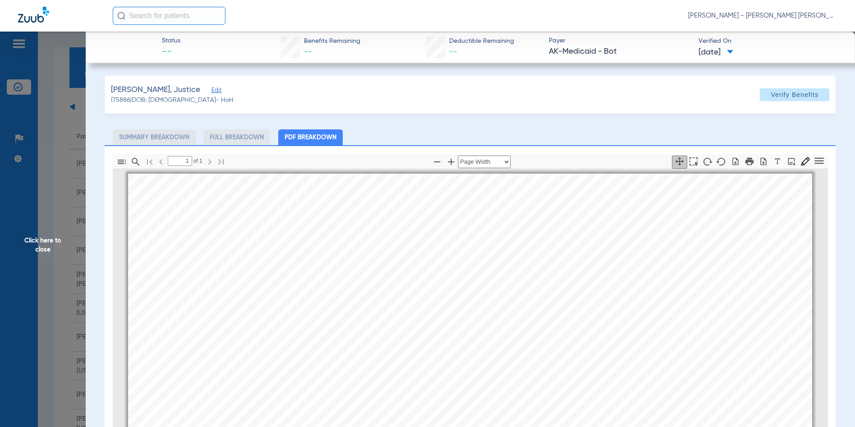
scroll to position [5, 0]
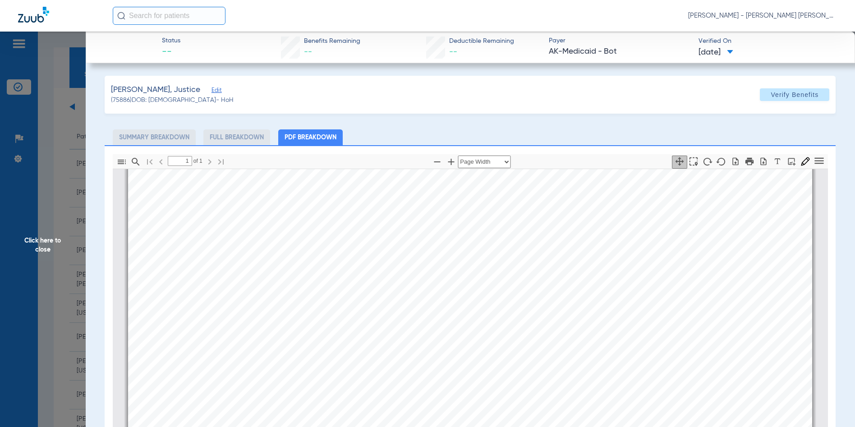
click at [33, 248] on span "Click here to close" at bounding box center [43, 245] width 86 height 427
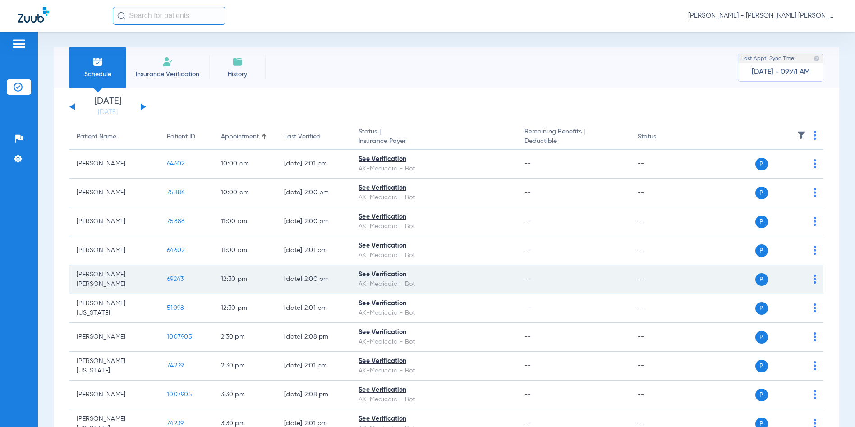
click at [178, 277] on span "69243" at bounding box center [175, 279] width 17 height 6
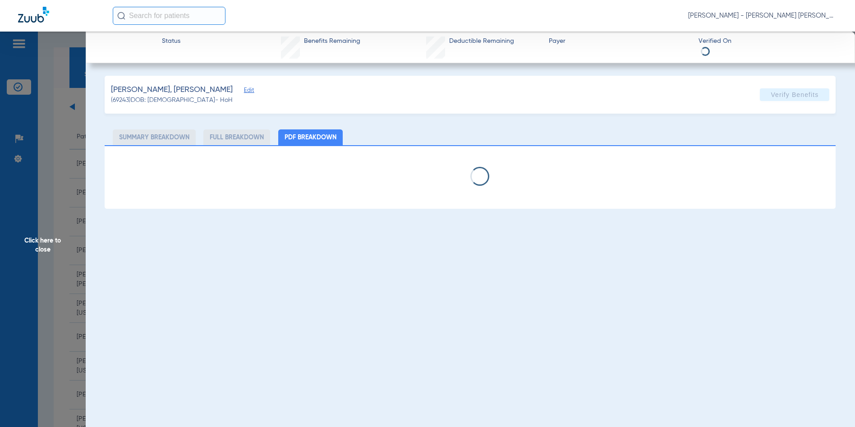
select select "page-width"
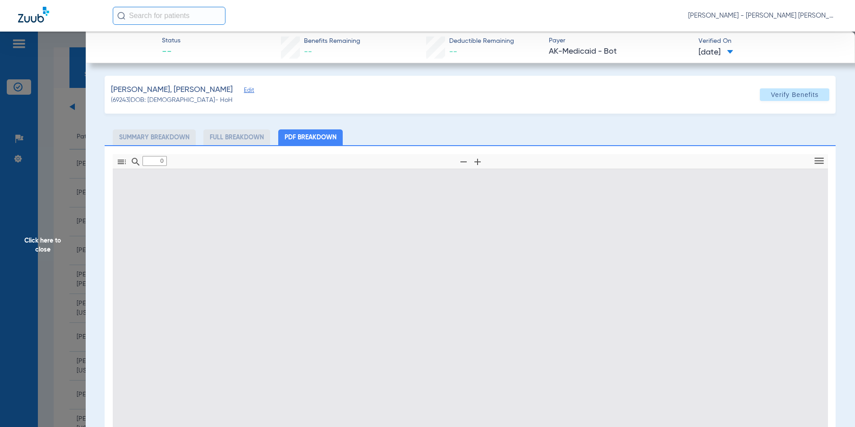
type input "1"
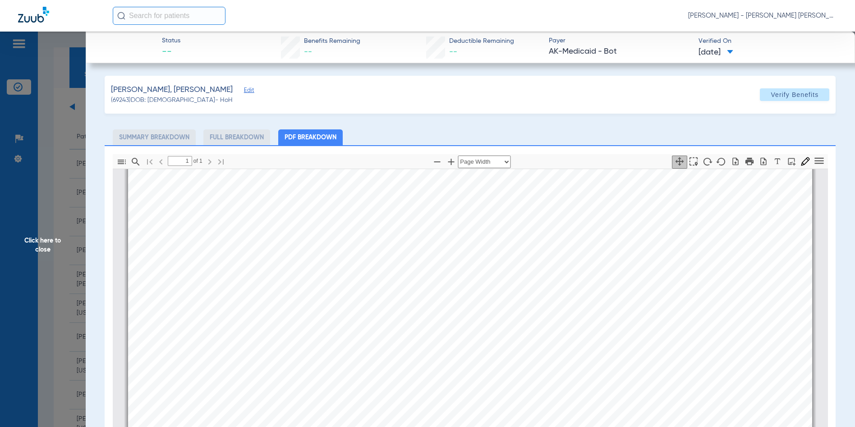
scroll to position [140, 0]
click at [45, 242] on span "Click here to close" at bounding box center [43, 245] width 86 height 427
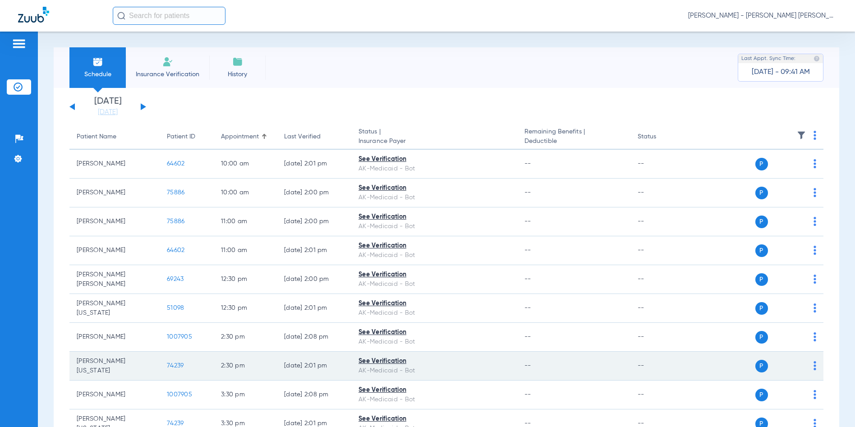
click at [174, 365] on span "74239" at bounding box center [175, 366] width 17 height 6
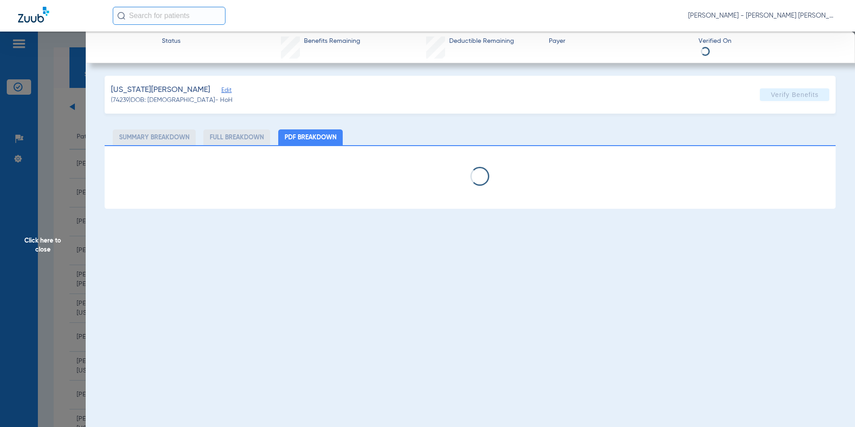
select select "page-width"
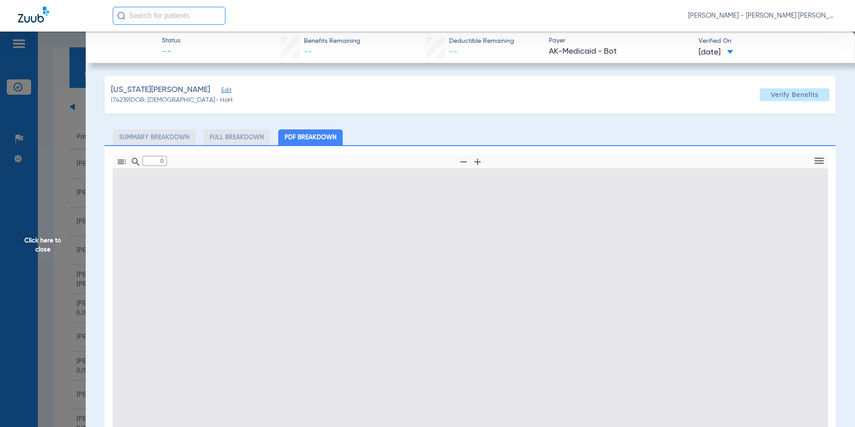
type input "1"
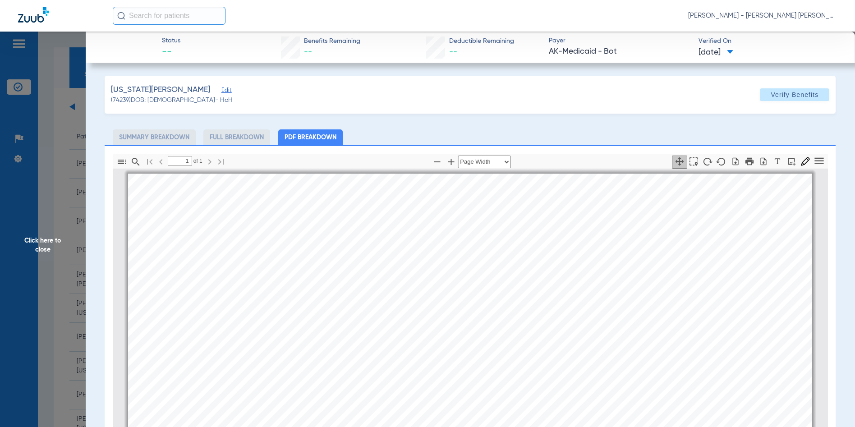
scroll to position [5, 0]
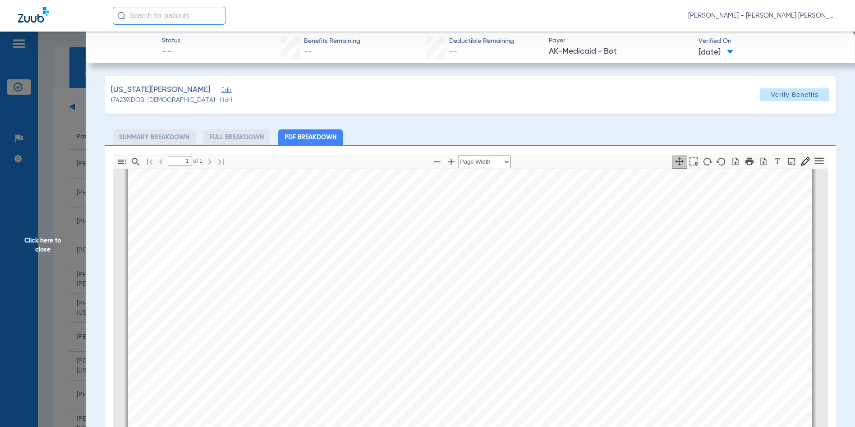
click at [46, 240] on span "Click here to close" at bounding box center [43, 245] width 86 height 427
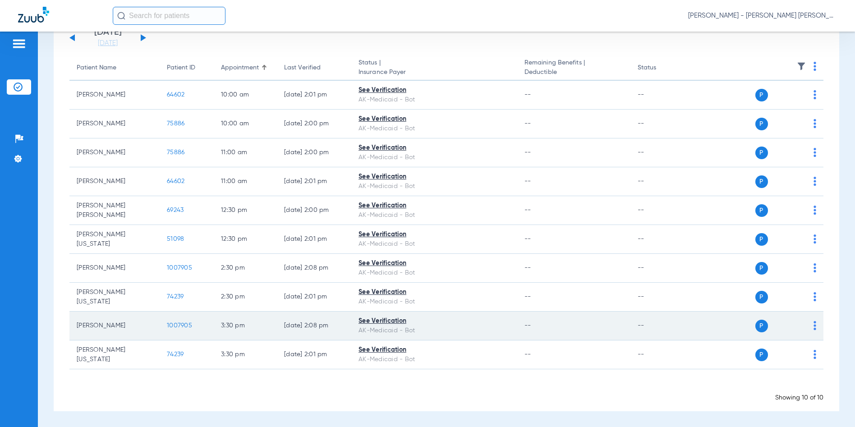
scroll to position [0, 0]
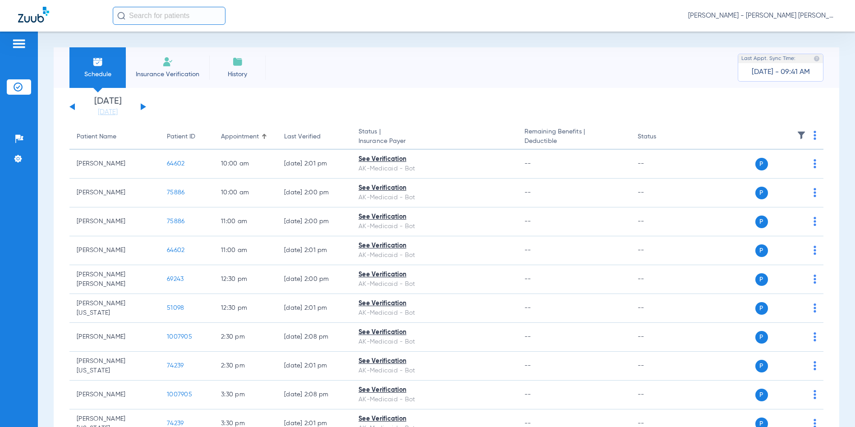
click at [142, 106] on button at bounding box center [143, 106] width 5 height 7
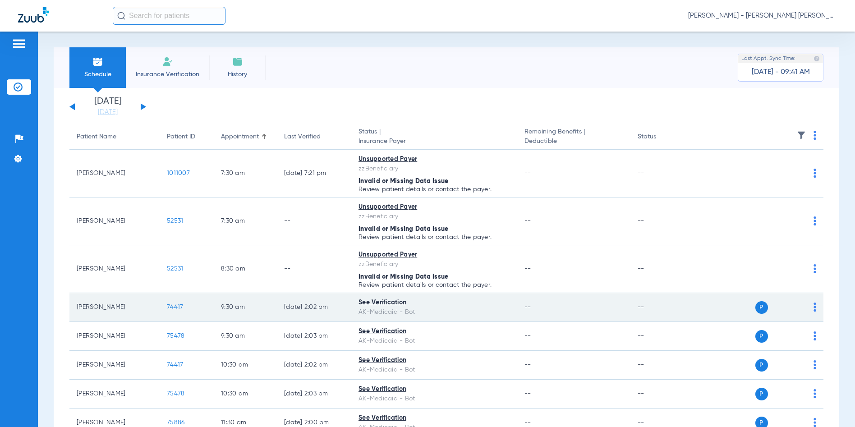
click at [181, 308] on span "74417" at bounding box center [175, 307] width 16 height 6
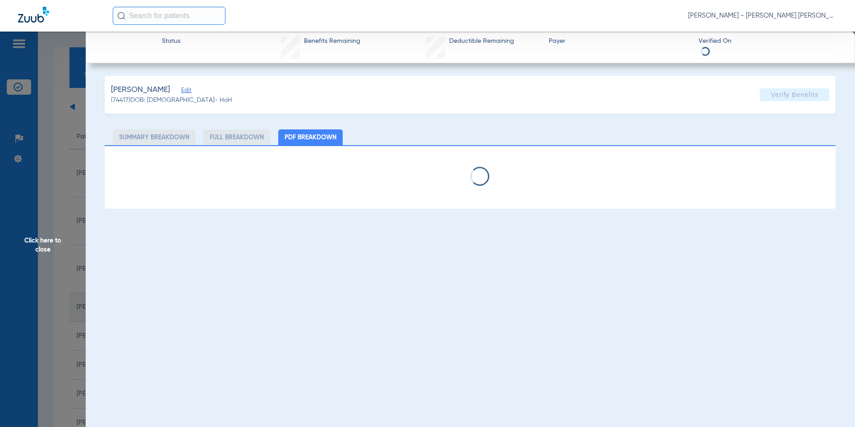
select select "page-width"
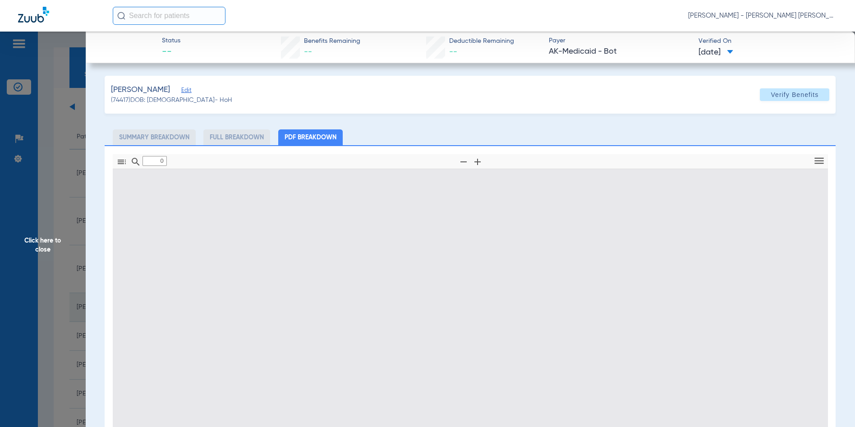
type input "1"
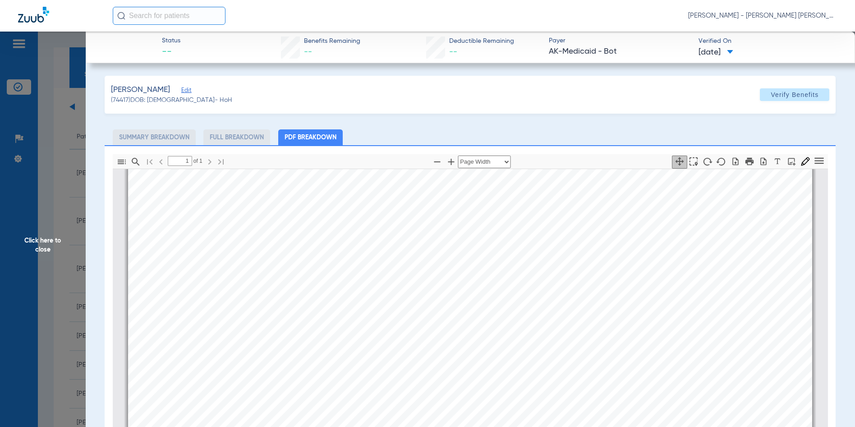
scroll to position [230, 0]
click at [46, 249] on span "Click here to close" at bounding box center [43, 245] width 86 height 427
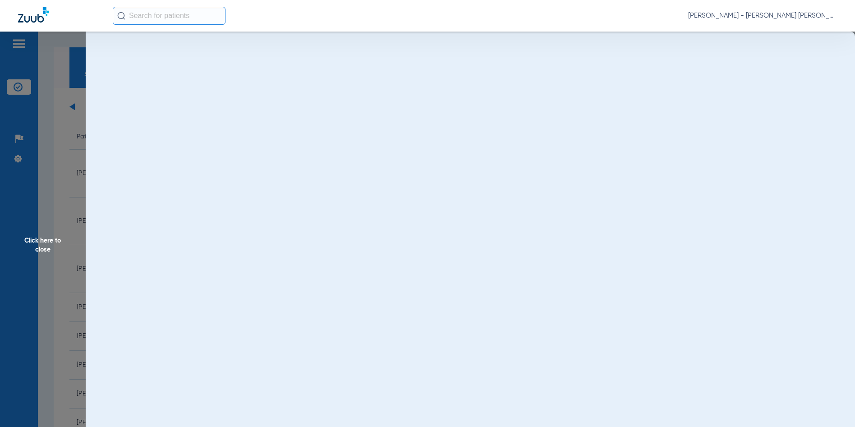
click at [46, 249] on span "Click here to close" at bounding box center [43, 245] width 86 height 427
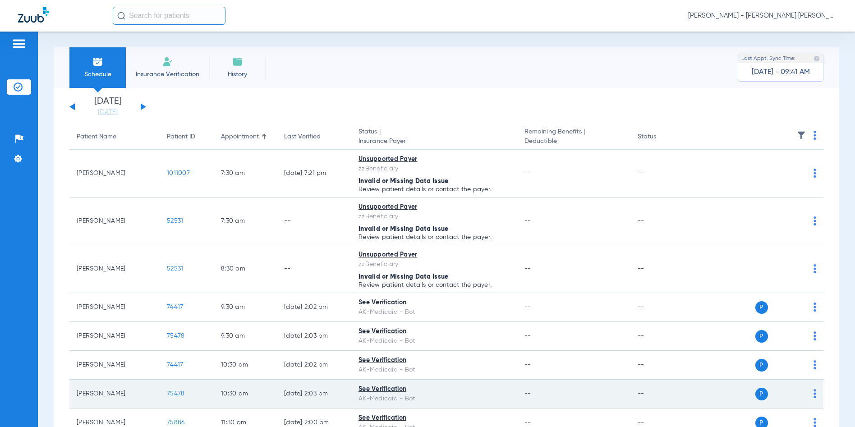
scroll to position [90, 0]
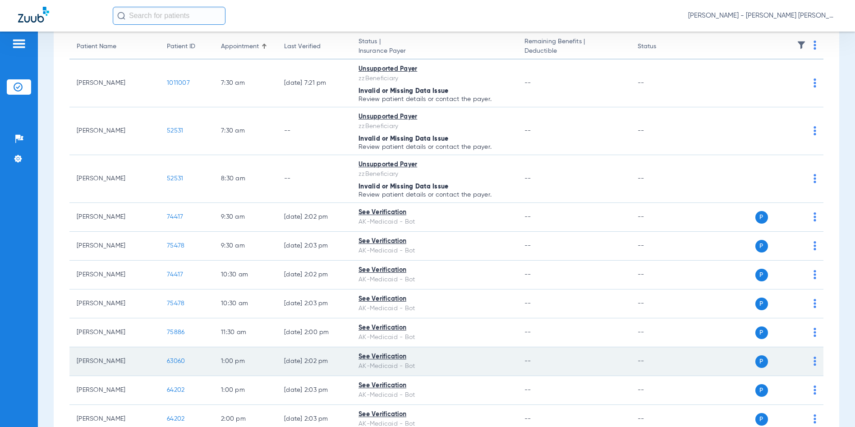
click at [176, 360] on span "63060" at bounding box center [176, 361] width 18 height 6
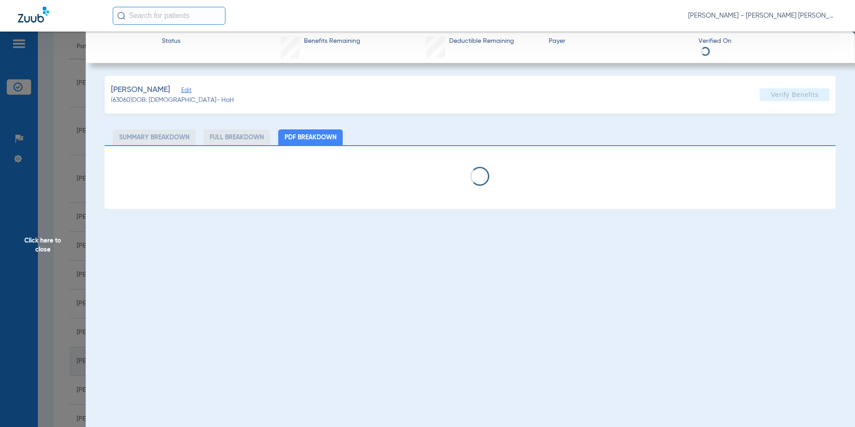
select select "page-width"
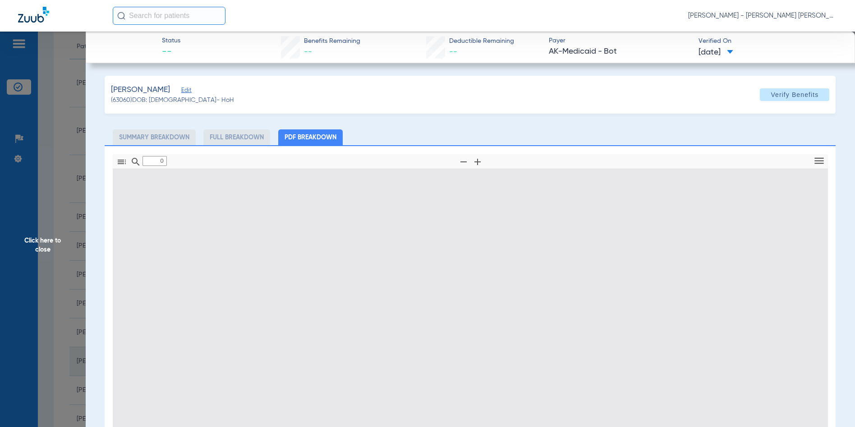
type input "1"
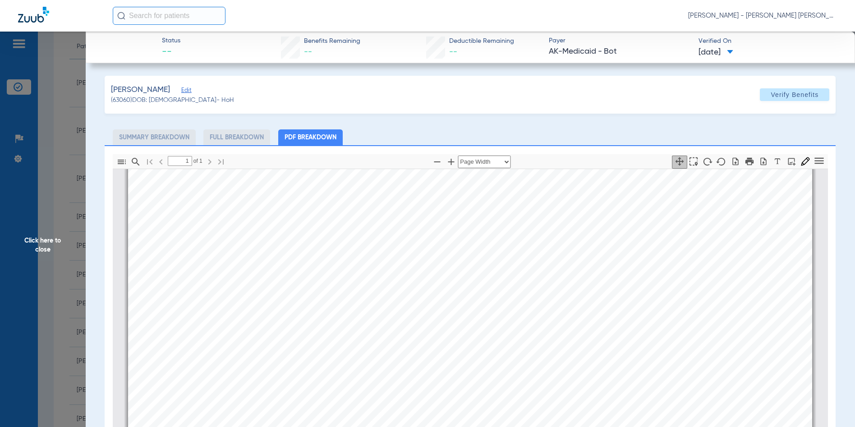
scroll to position [501, 0]
click at [29, 250] on span "Click here to close" at bounding box center [43, 245] width 86 height 427
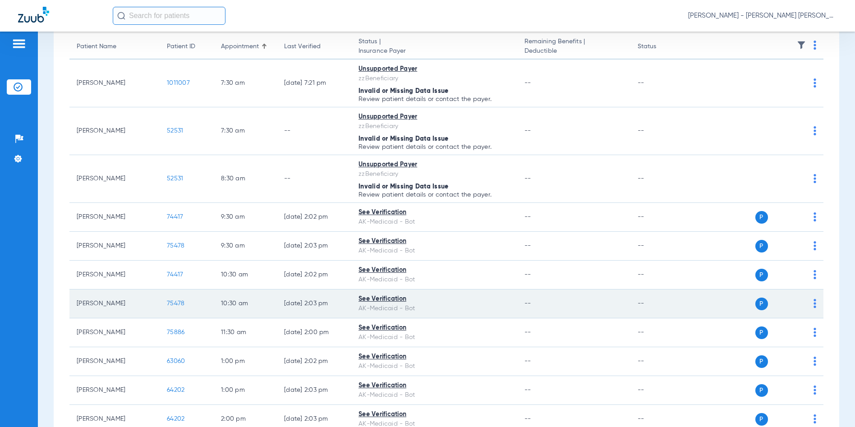
click at [171, 304] on span "75478" at bounding box center [176, 303] width 18 height 6
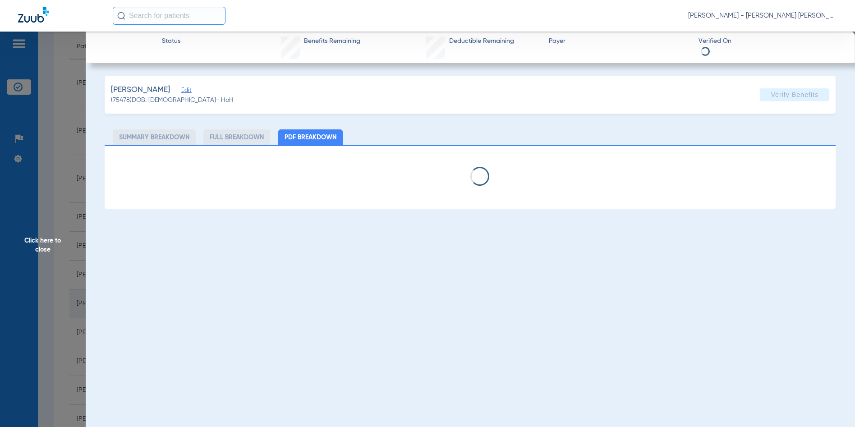
select select "page-width"
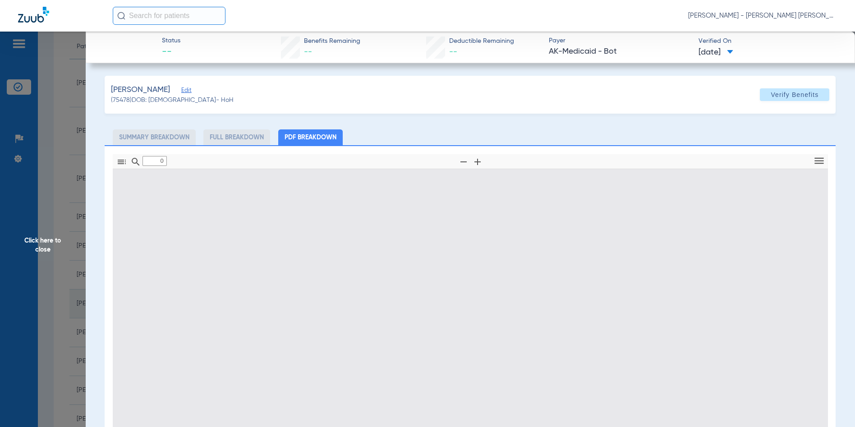
type input "1"
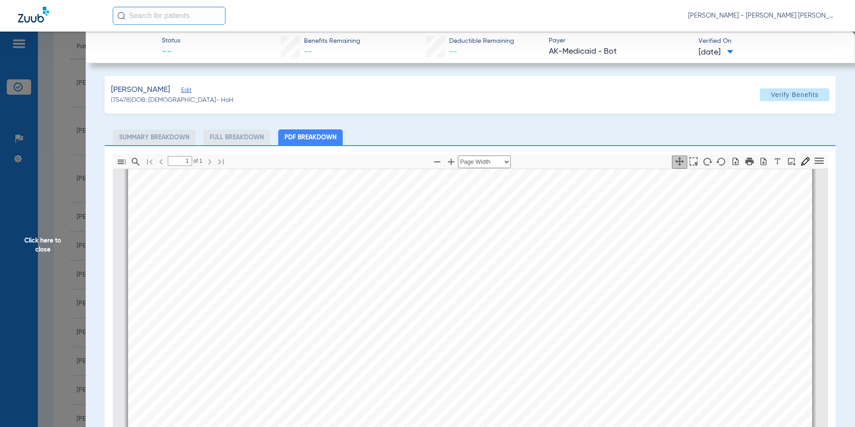
scroll to position [365, 0]
click at [44, 244] on span "Click here to close" at bounding box center [43, 245] width 86 height 427
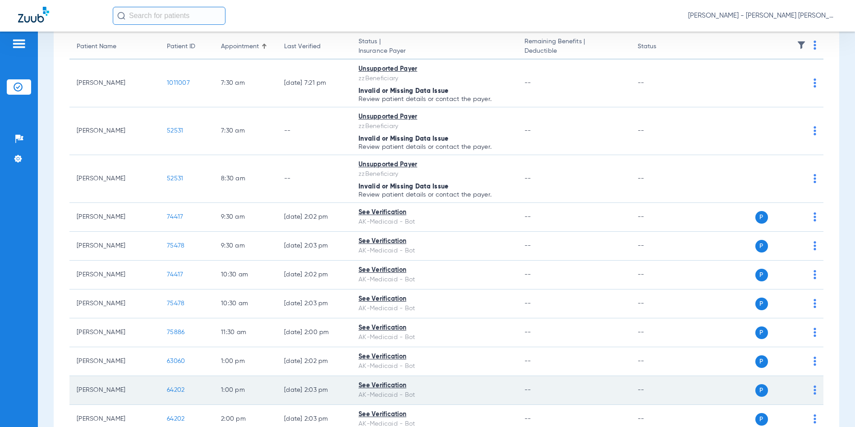
click at [179, 391] on span "64202" at bounding box center [176, 390] width 18 height 6
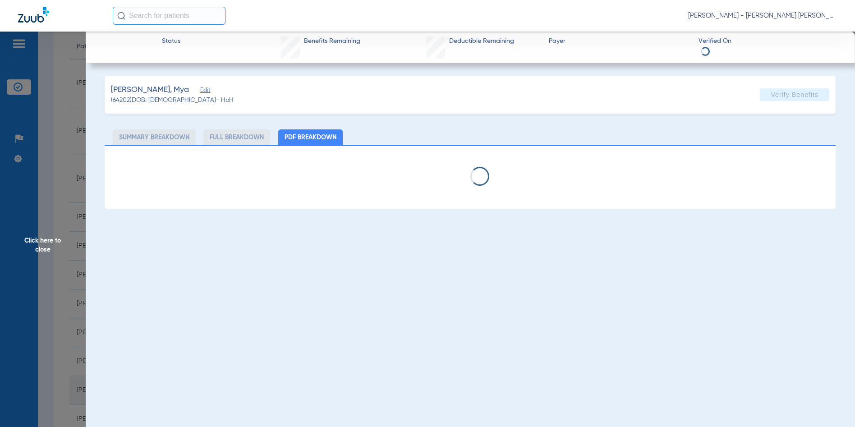
select select "page-width"
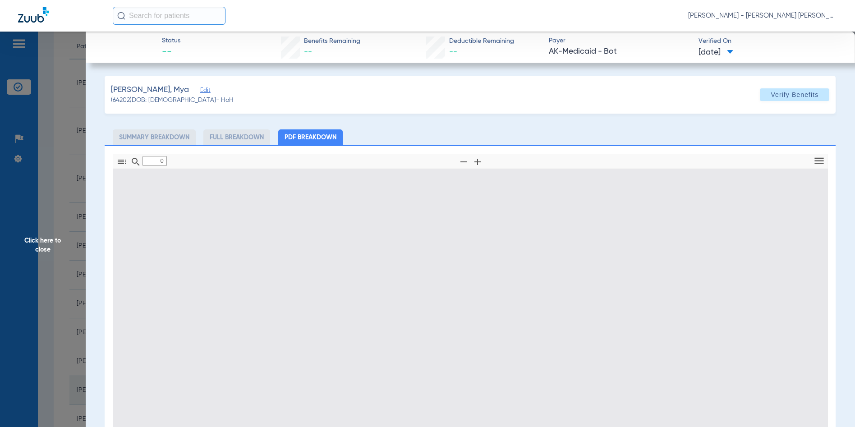
type input "1"
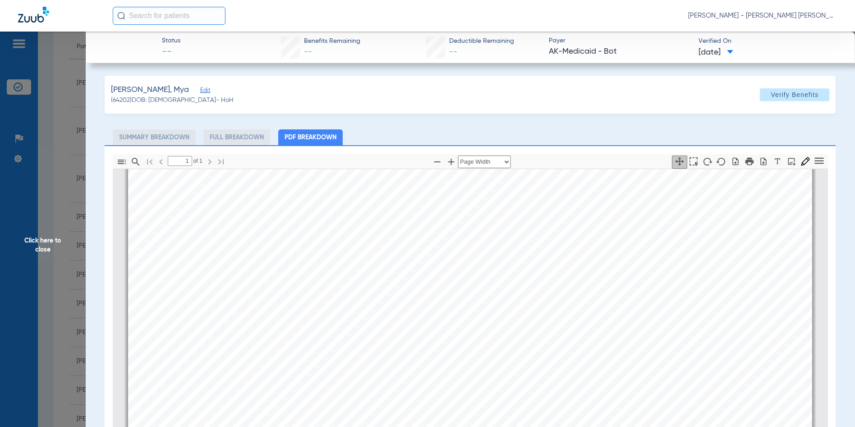
scroll to position [456, 0]
